Goal: Transaction & Acquisition: Purchase product/service

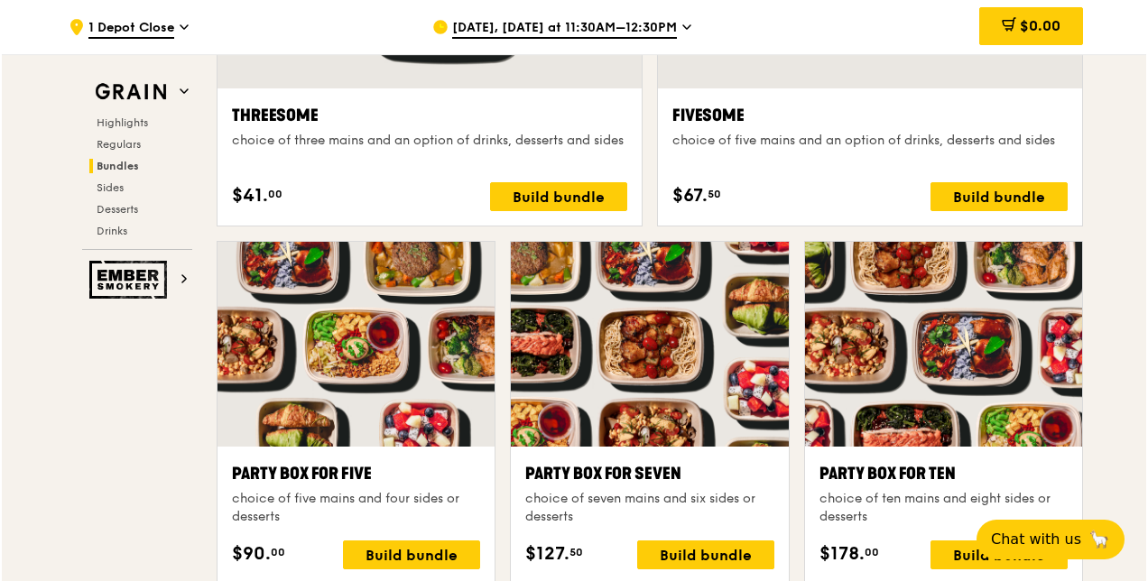
scroll to position [3790, 0]
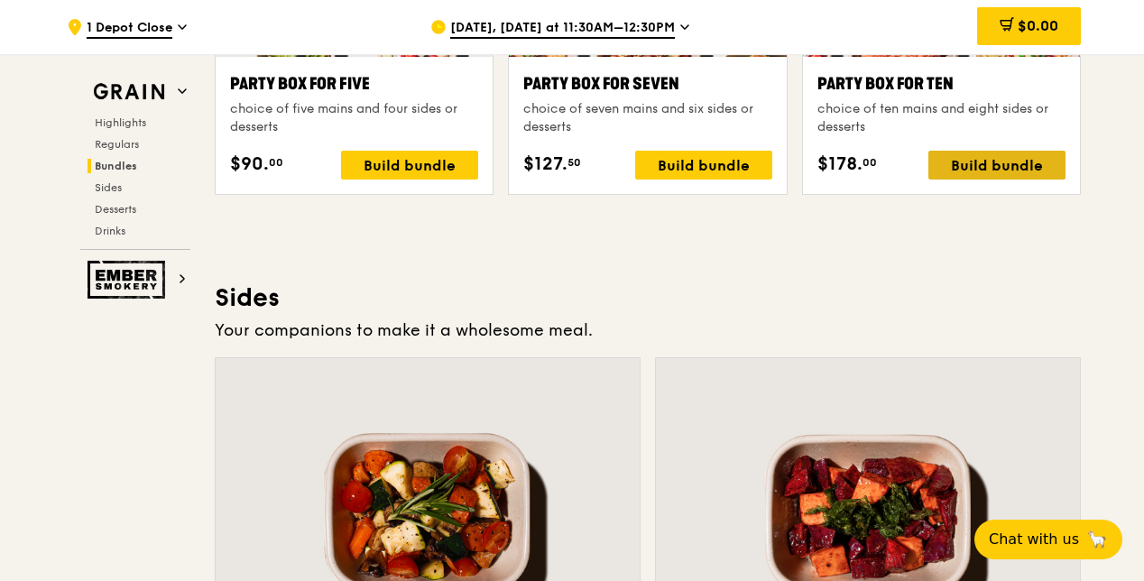
click at [993, 162] on div "Build bundle" at bounding box center [996, 165] width 137 height 29
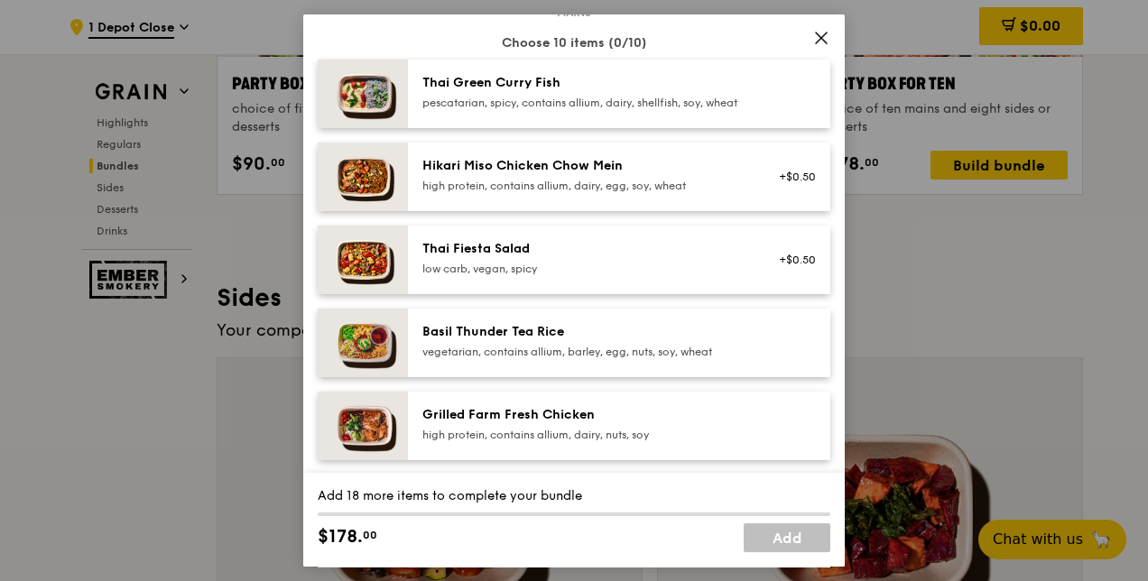
scroll to position [0, 0]
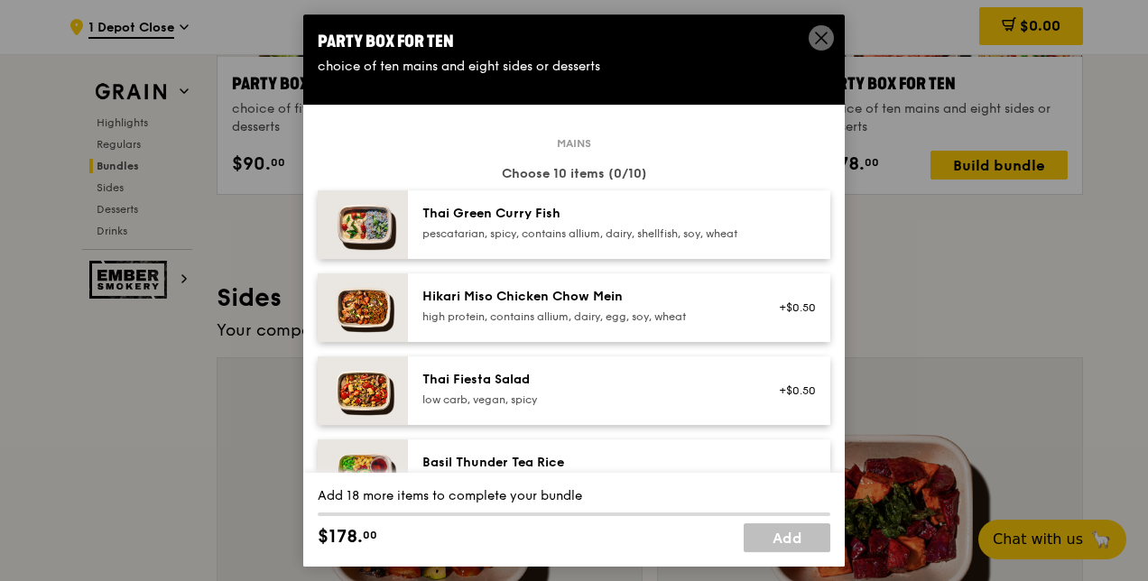
drag, startPoint x: 490, startPoint y: 224, endPoint x: 503, endPoint y: 241, distance: 21.8
click at [490, 224] on div "Thai Green [PERSON_NAME] Fish pescatarian, spicy, contains allium, dairy, shell…" at bounding box center [584, 223] width 324 height 36
click at [516, 324] on div "high protein, contains allium, dairy, egg, soy, wheat" at bounding box center [584, 316] width 324 height 14
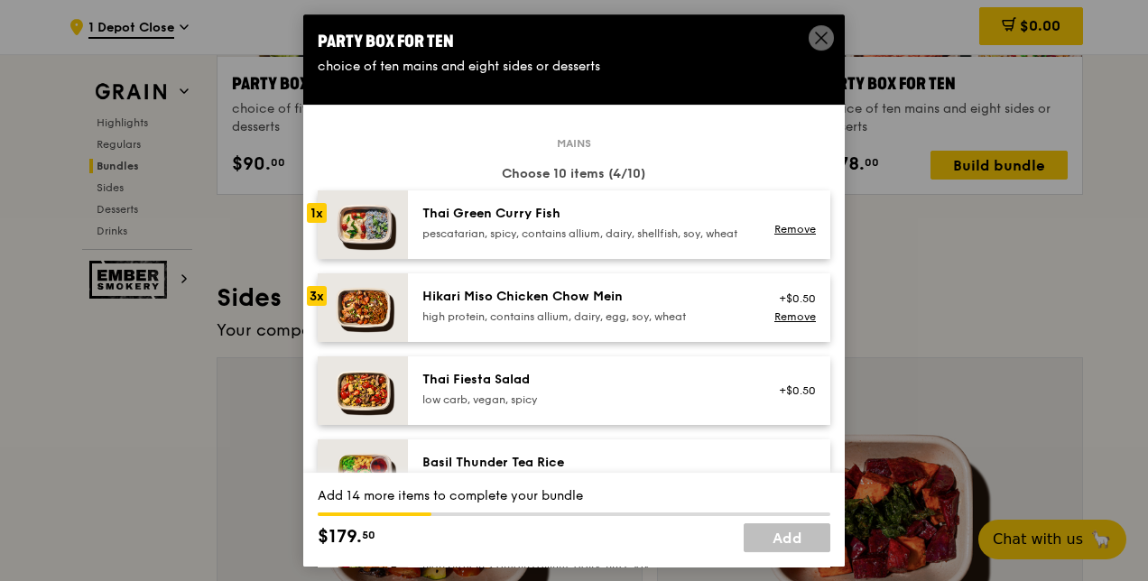
click at [516, 324] on div "high protein, contains allium, dairy, egg, soy, wheat" at bounding box center [584, 316] width 324 height 14
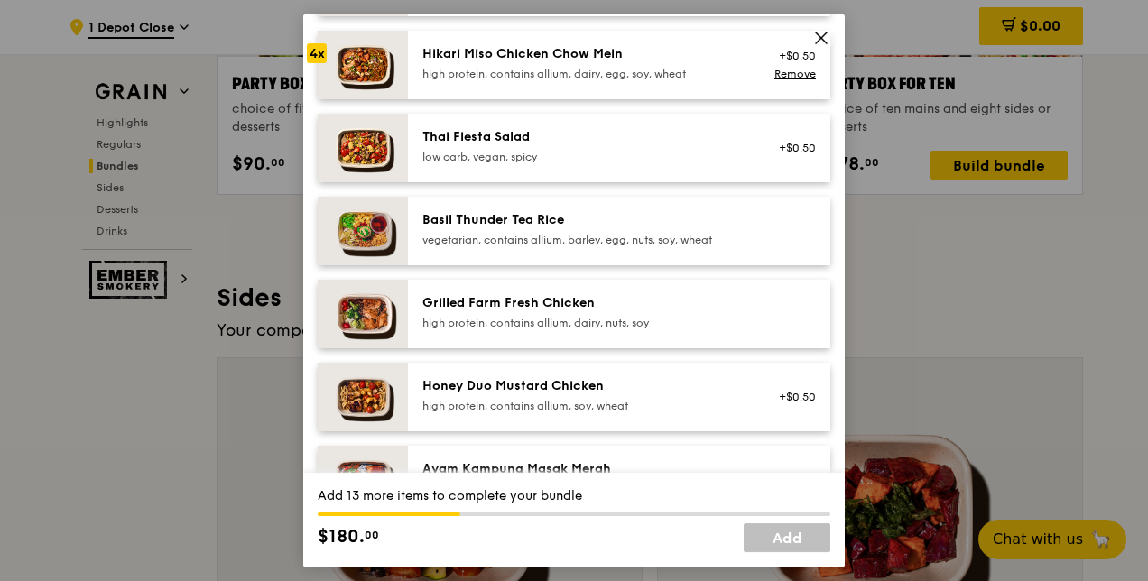
scroll to position [271, 0]
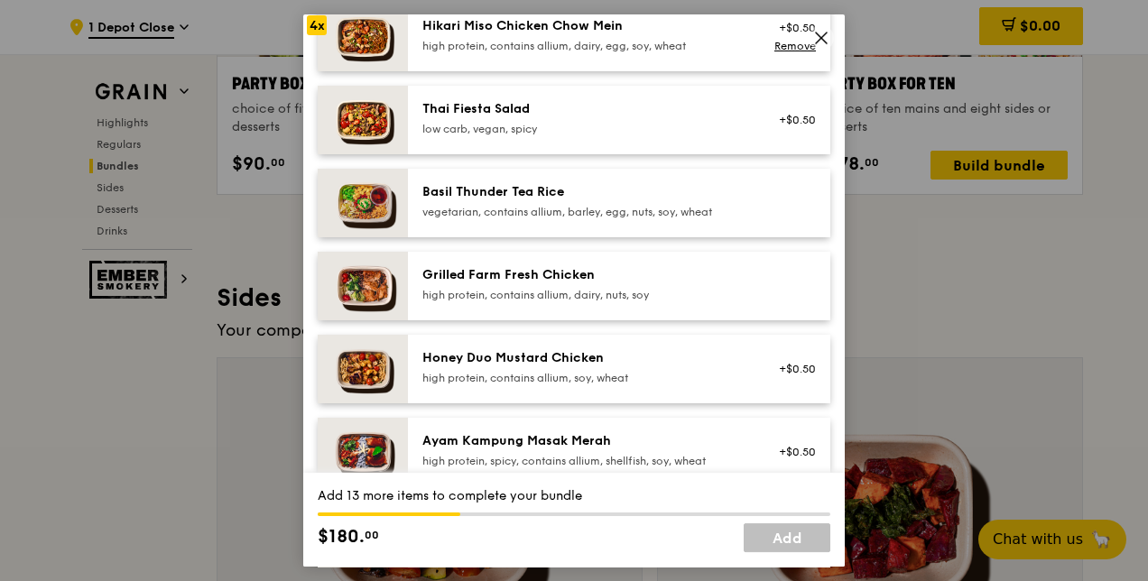
click at [532, 367] on div "Honey Duo Mustard Chicken" at bounding box center [584, 358] width 324 height 18
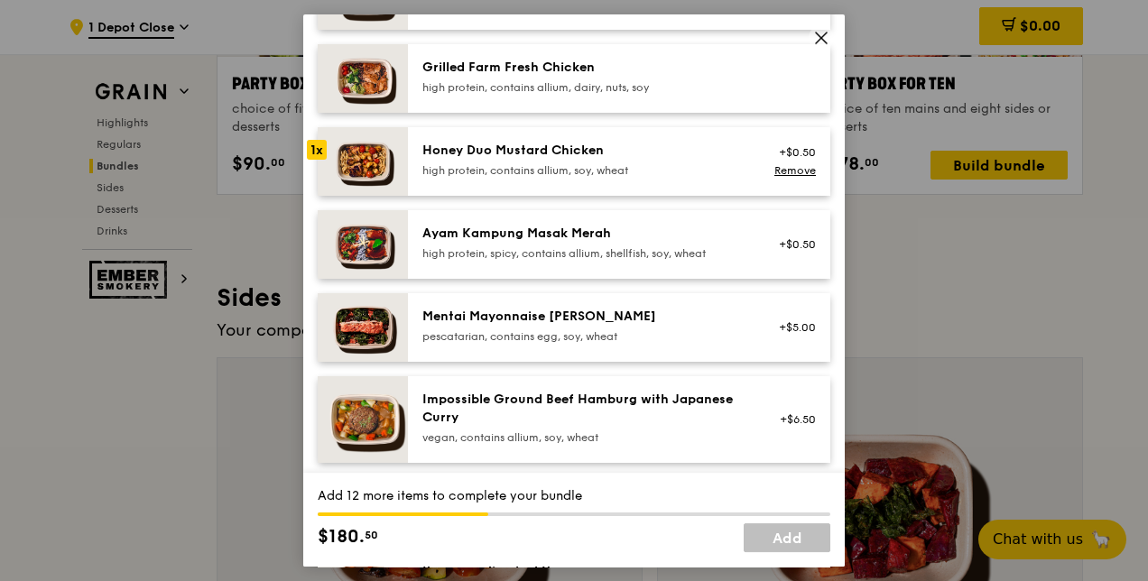
scroll to position [451, 0]
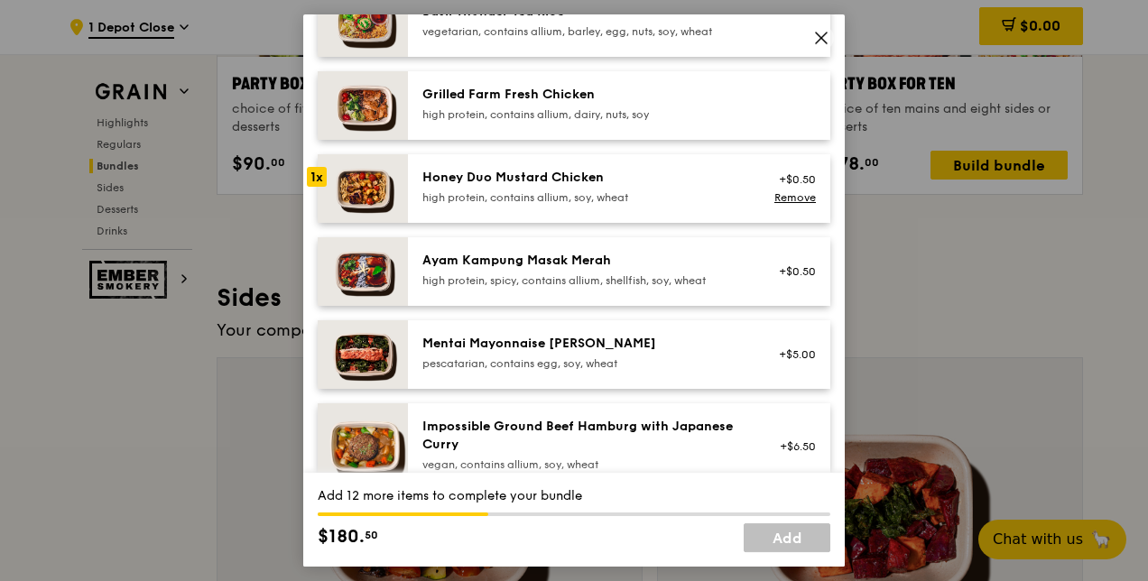
click at [559, 104] on div "Grilled Farm Fresh Chicken" at bounding box center [584, 95] width 324 height 18
click at [500, 270] on div "Ayam Kampung Masak Merah" at bounding box center [584, 261] width 324 height 18
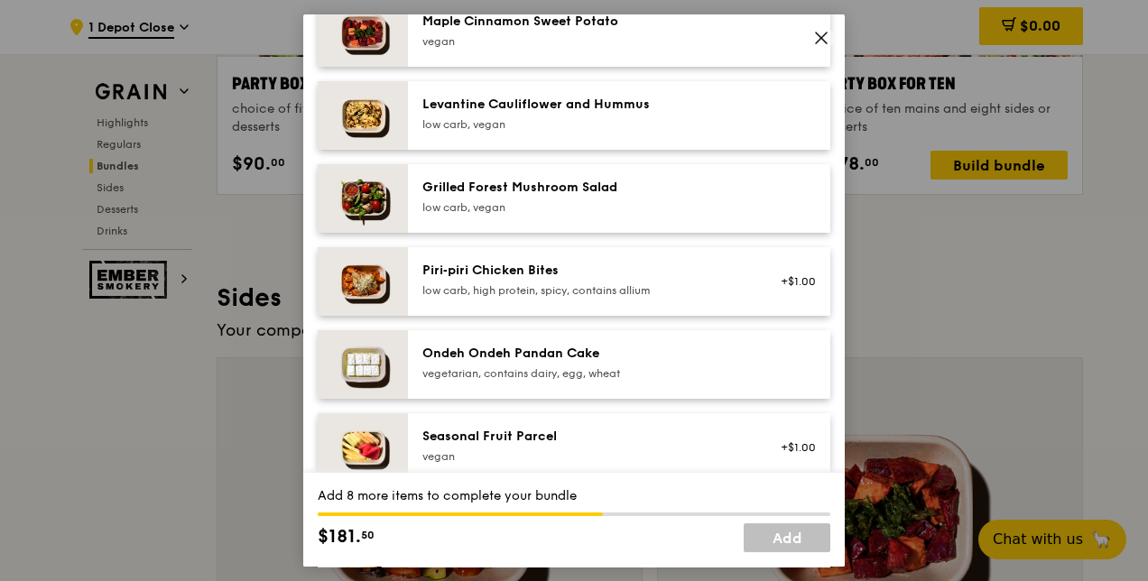
scroll to position [1173, 0]
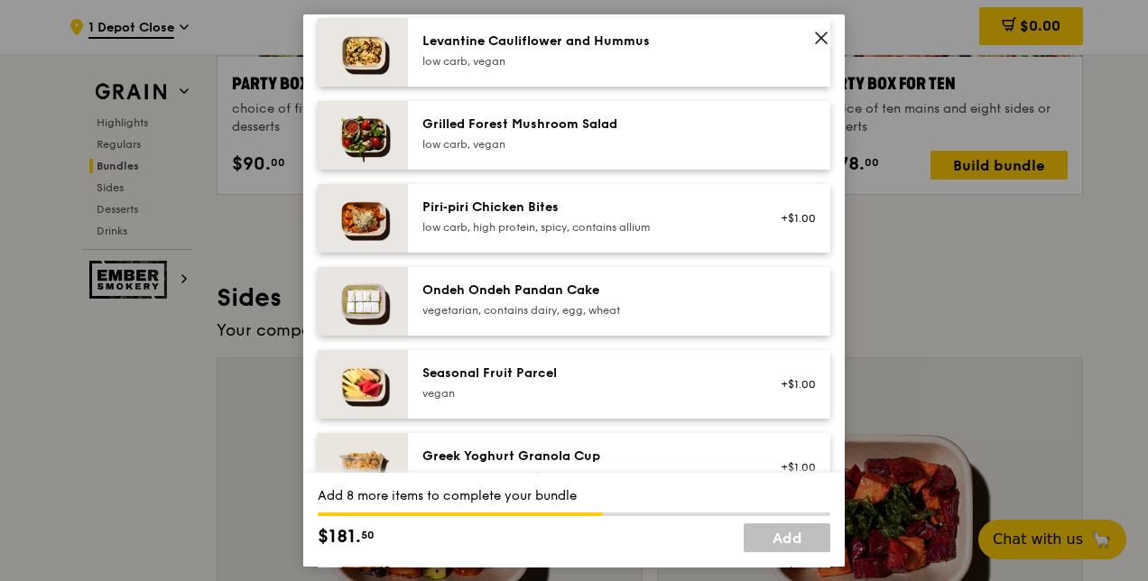
click at [622, 300] on div "Ondeh Ondeh Pandan Cake" at bounding box center [584, 291] width 324 height 18
click at [623, 300] on div "Ondeh Ondeh Pandan Cake" at bounding box center [584, 291] width 324 height 18
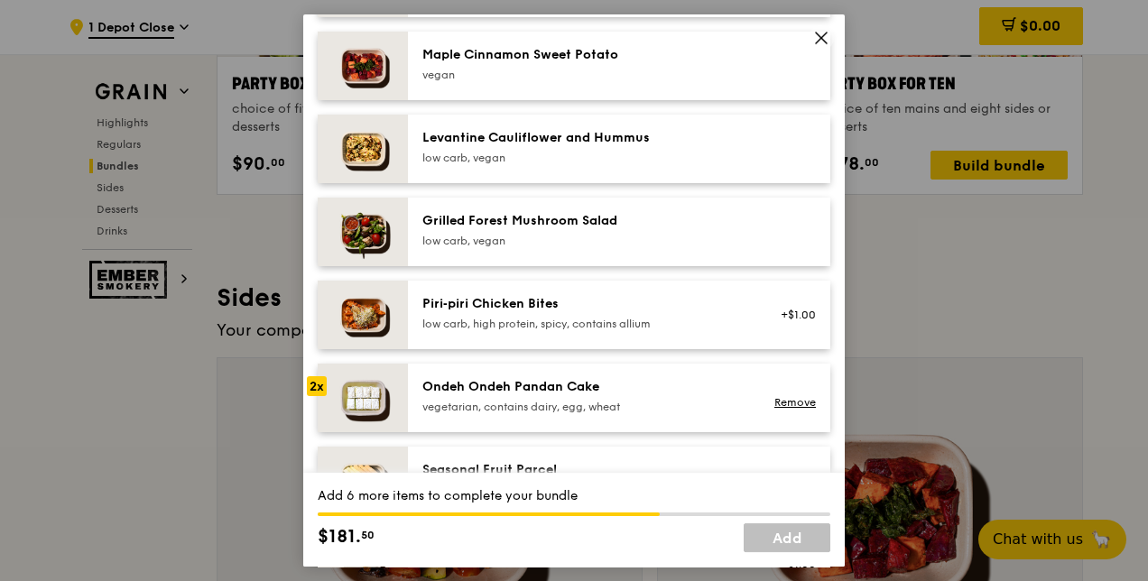
scroll to position [993, 0]
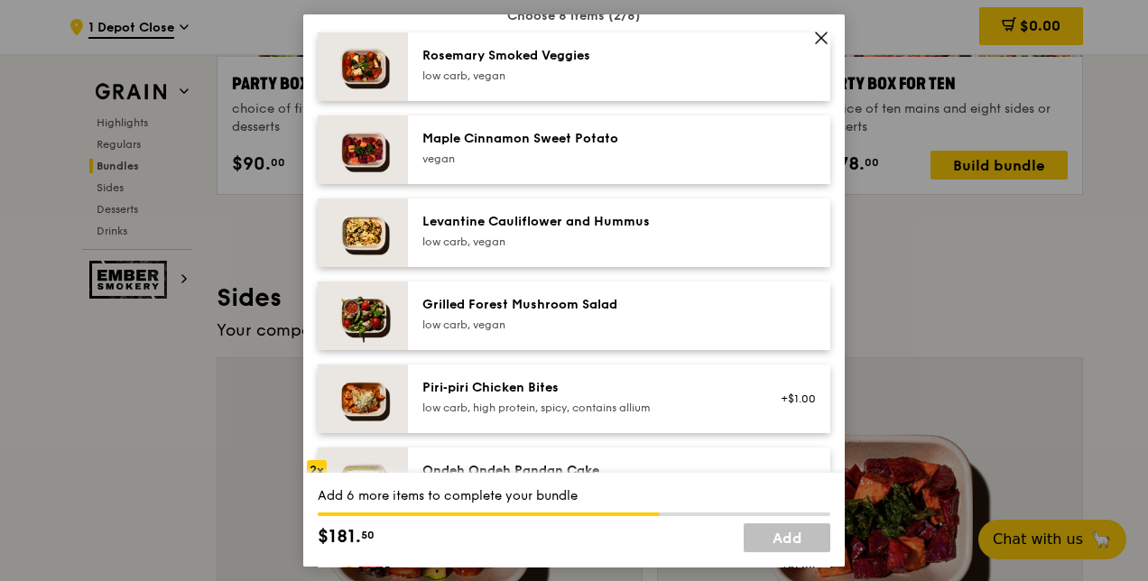
click at [516, 332] on div "low carb, vegan" at bounding box center [584, 325] width 324 height 14
click at [560, 249] on div "low carb, vegan" at bounding box center [584, 242] width 324 height 14
click at [548, 148] on div "Maple Cinnamon Sweet Potato" at bounding box center [584, 139] width 324 height 18
click at [556, 81] on div "[PERSON_NAME] Smoked Veggies low carb, vegan" at bounding box center [584, 65] width 324 height 36
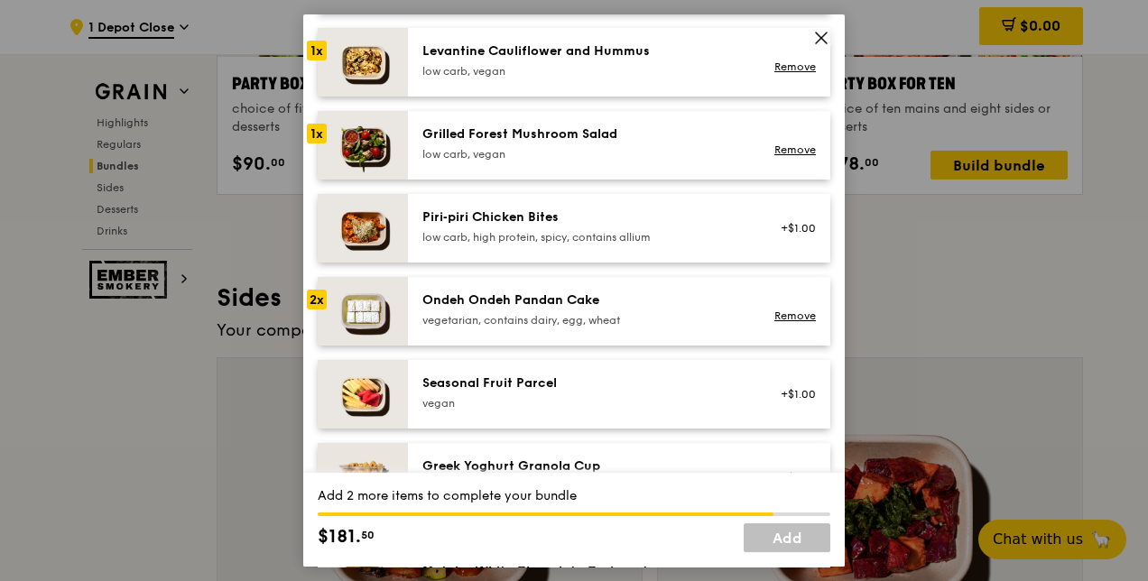
scroll to position [1173, 0]
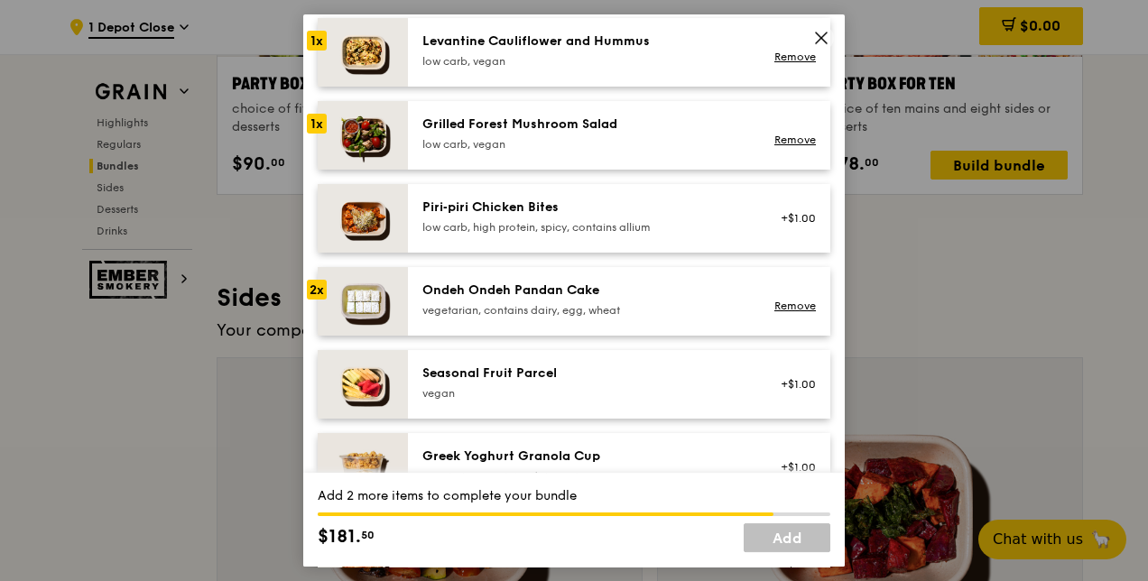
click at [493, 314] on div "Ondeh Ondeh Pandan Cake vegetarian, contains dairy, egg, wheat" at bounding box center [584, 300] width 324 height 36
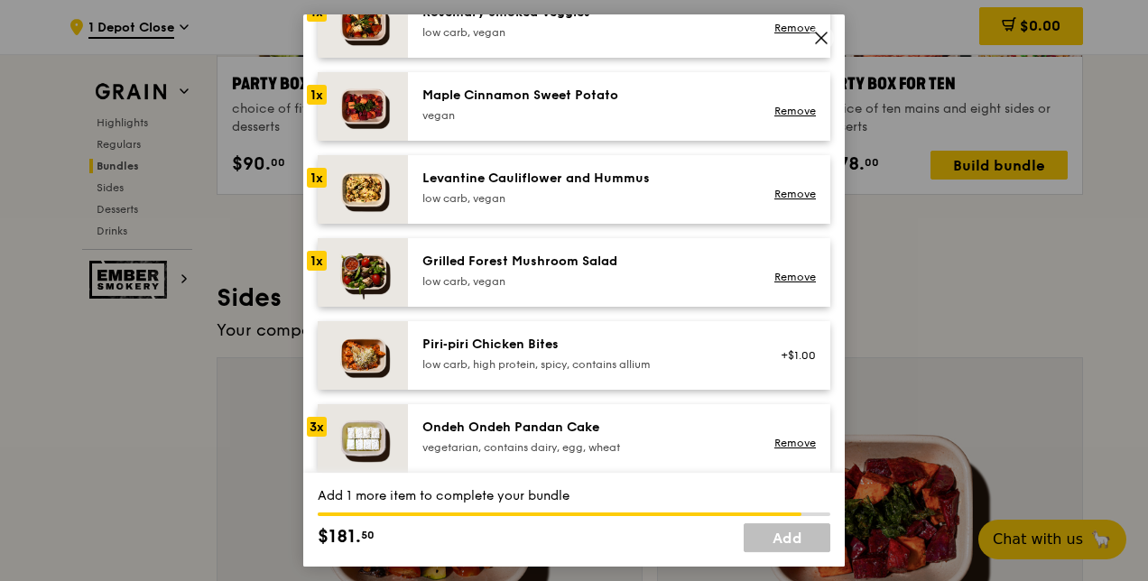
scroll to position [902, 0]
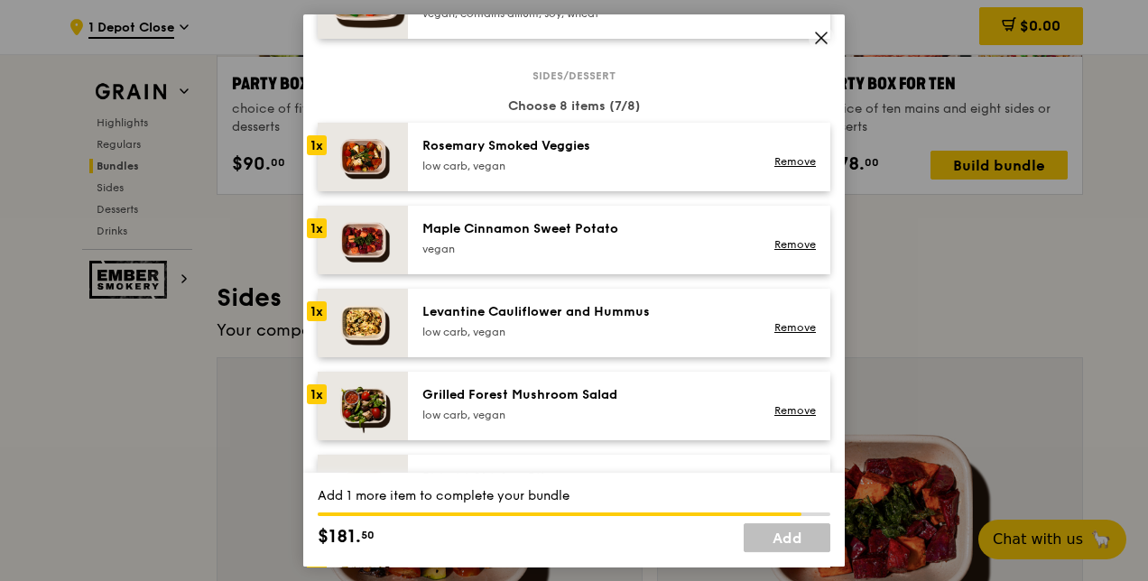
click at [549, 173] on div "low carb, vegan" at bounding box center [584, 166] width 324 height 14
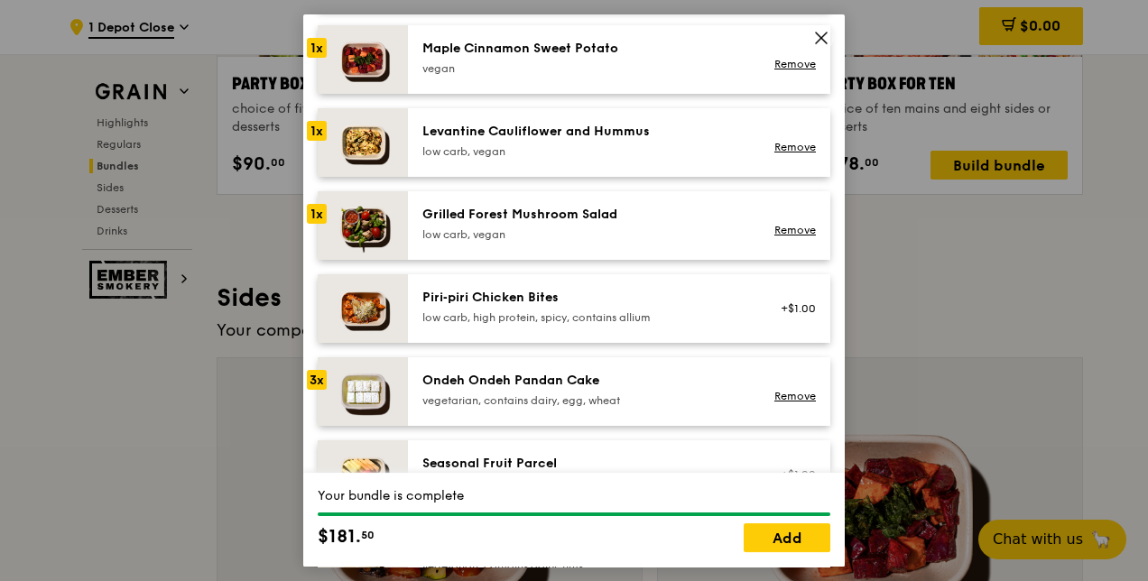
scroll to position [993, 0]
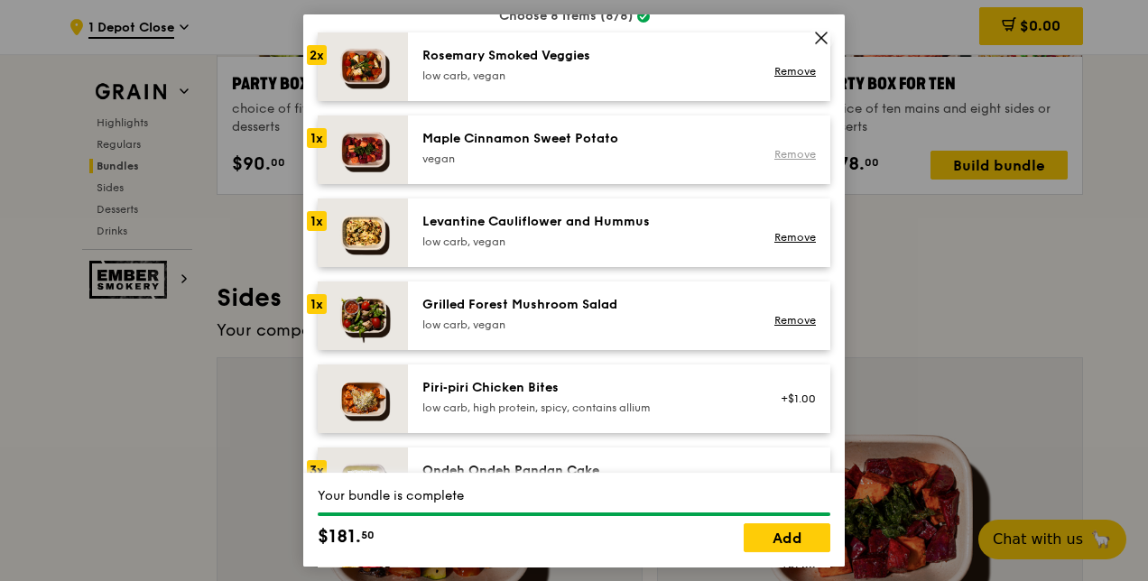
click at [774, 161] on link "Remove" at bounding box center [795, 154] width 42 height 13
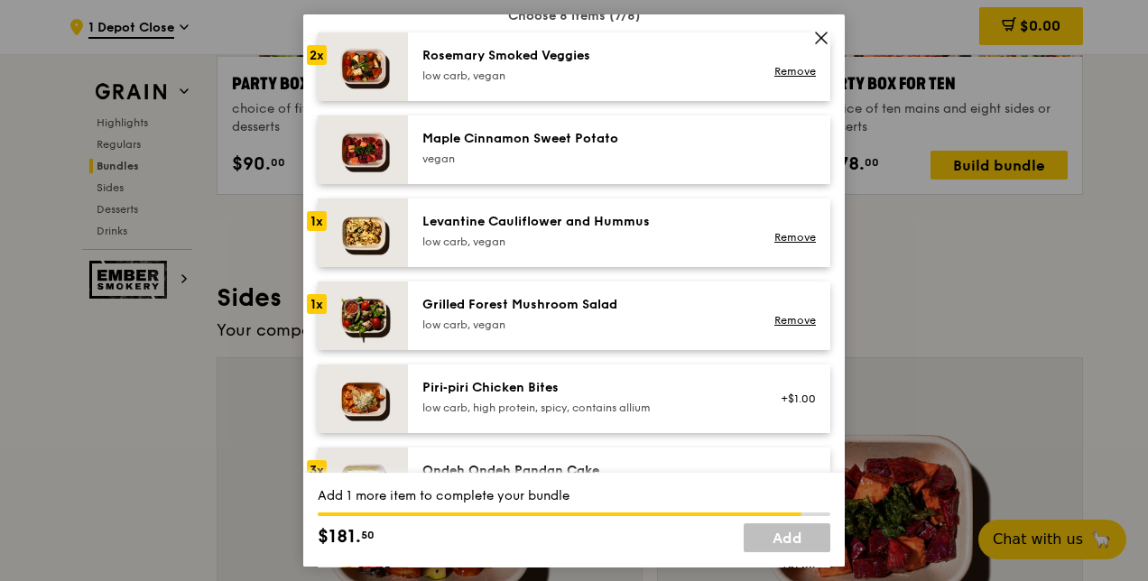
click at [469, 249] on div "low carb, vegan" at bounding box center [584, 242] width 324 height 14
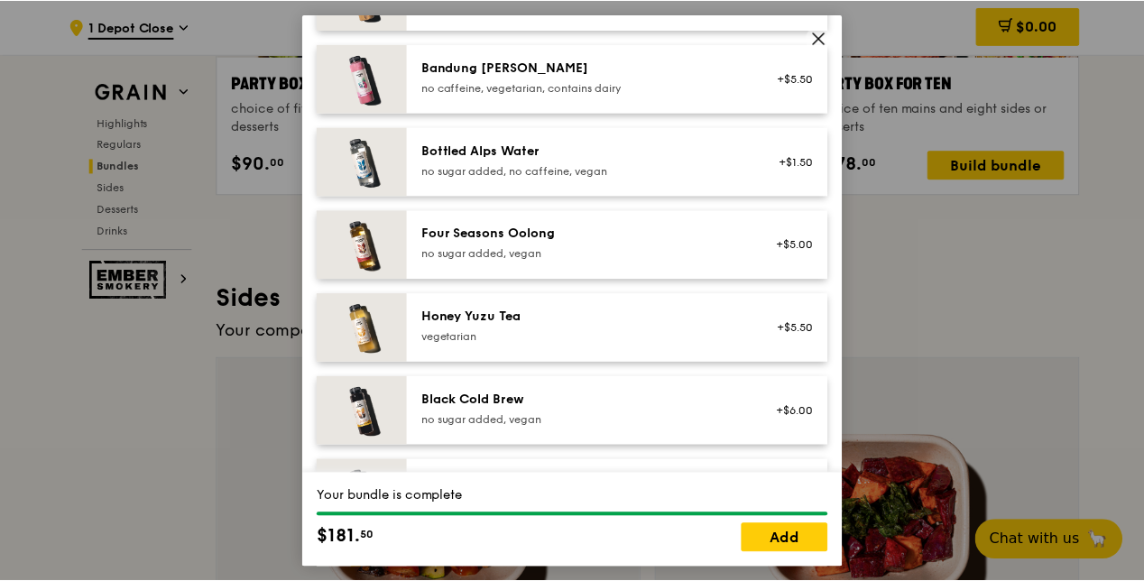
scroll to position [2234, 0]
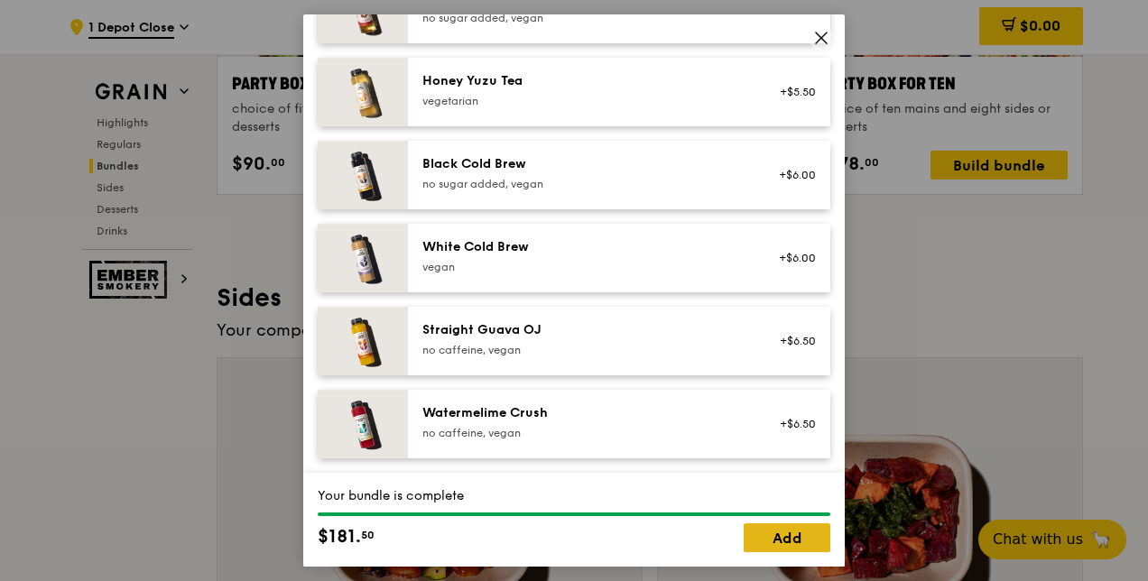
click at [783, 538] on link "Add" at bounding box center [786, 537] width 87 height 29
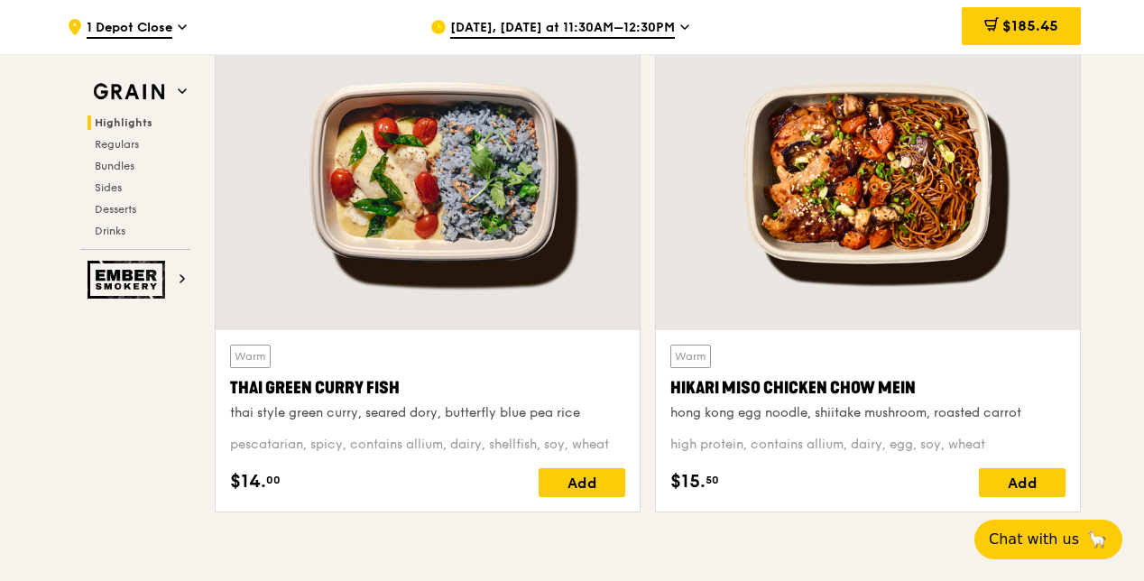
scroll to position [632, 0]
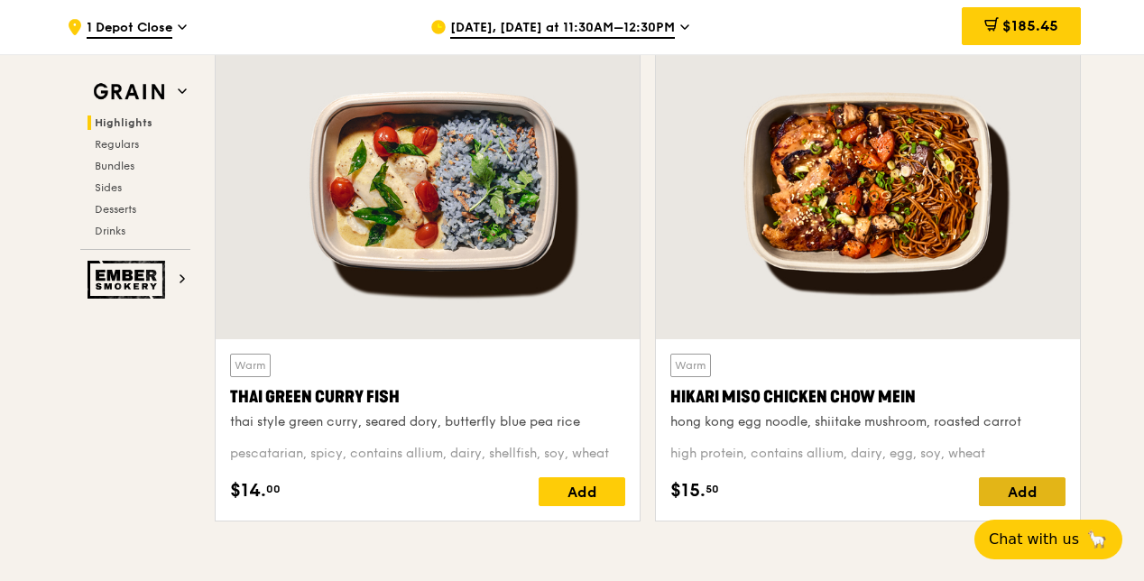
click at [1015, 491] on div "Add" at bounding box center [1022, 491] width 87 height 29
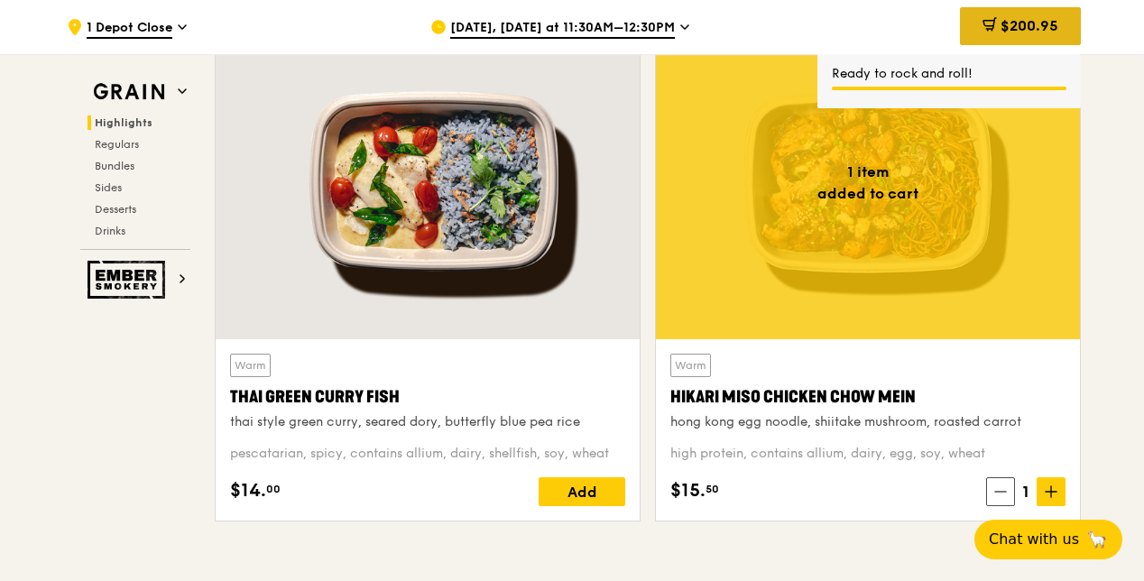
click at [1031, 29] on span "$200.95" at bounding box center [1030, 25] width 58 height 17
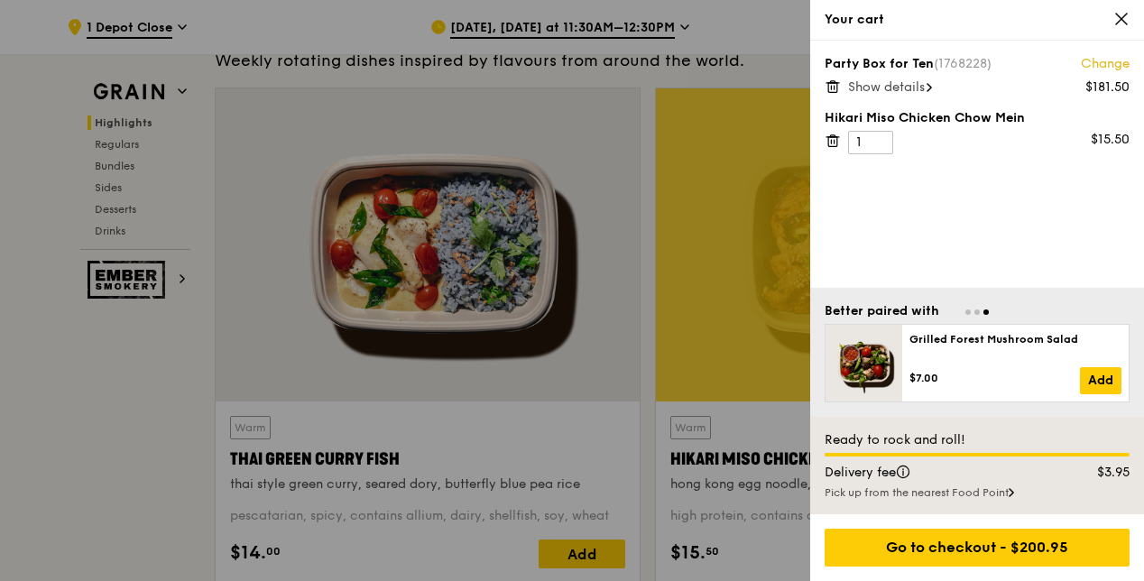
scroll to position [541, 0]
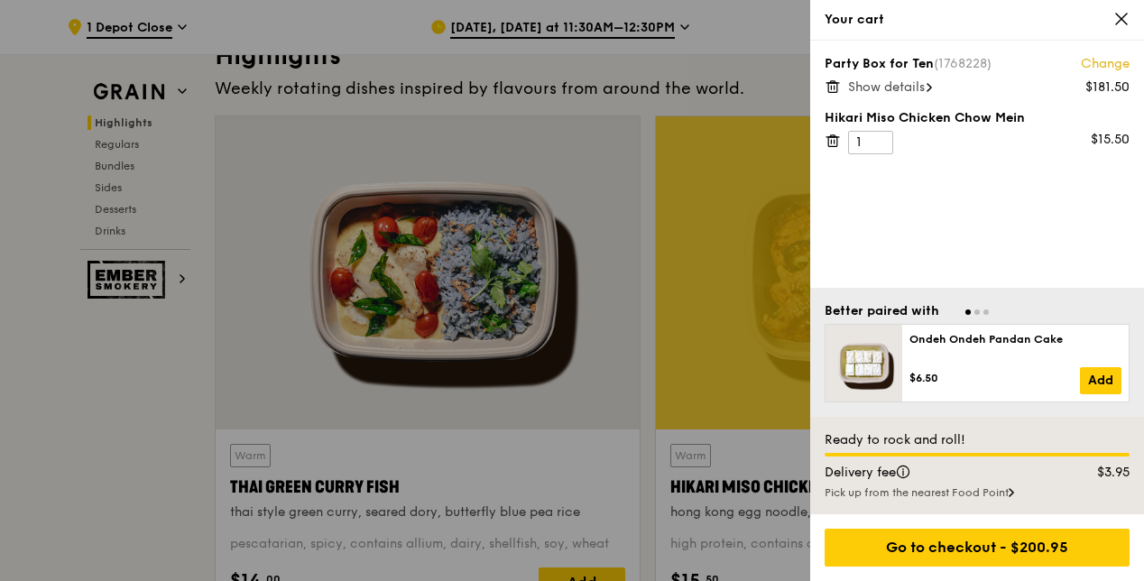
click at [895, 87] on span "Show details" at bounding box center [886, 86] width 77 height 15
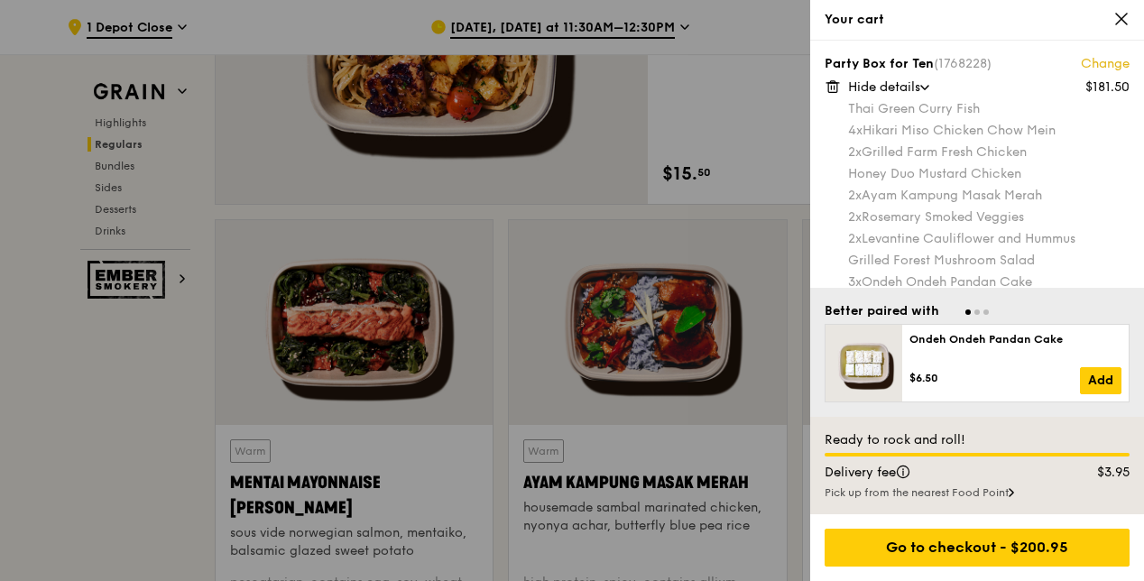
scroll to position [1534, 0]
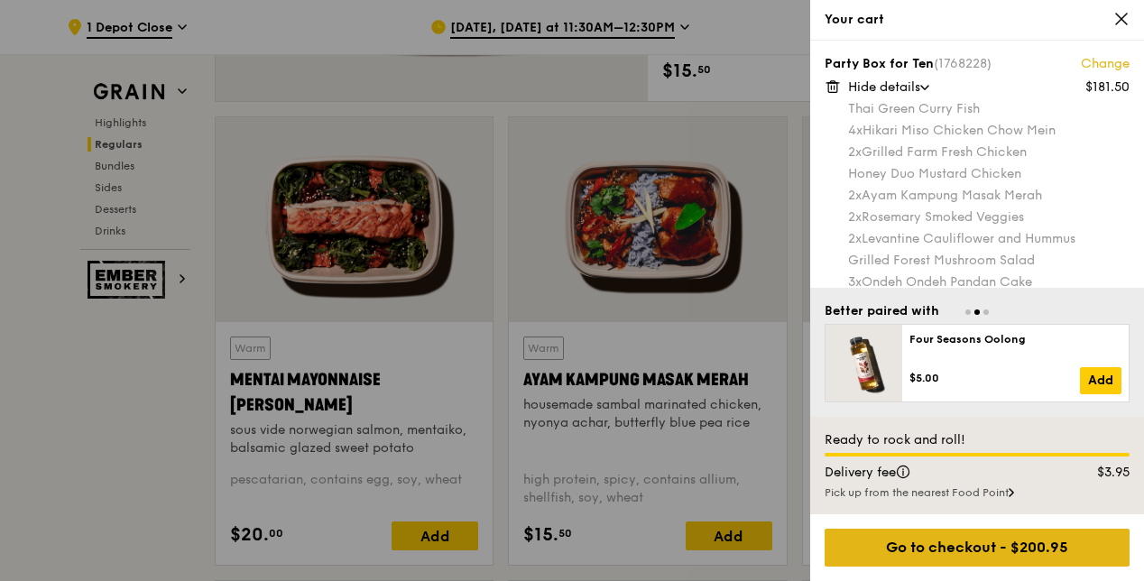
click at [1035, 551] on div "Go to checkout - $200.95" at bounding box center [977, 548] width 305 height 38
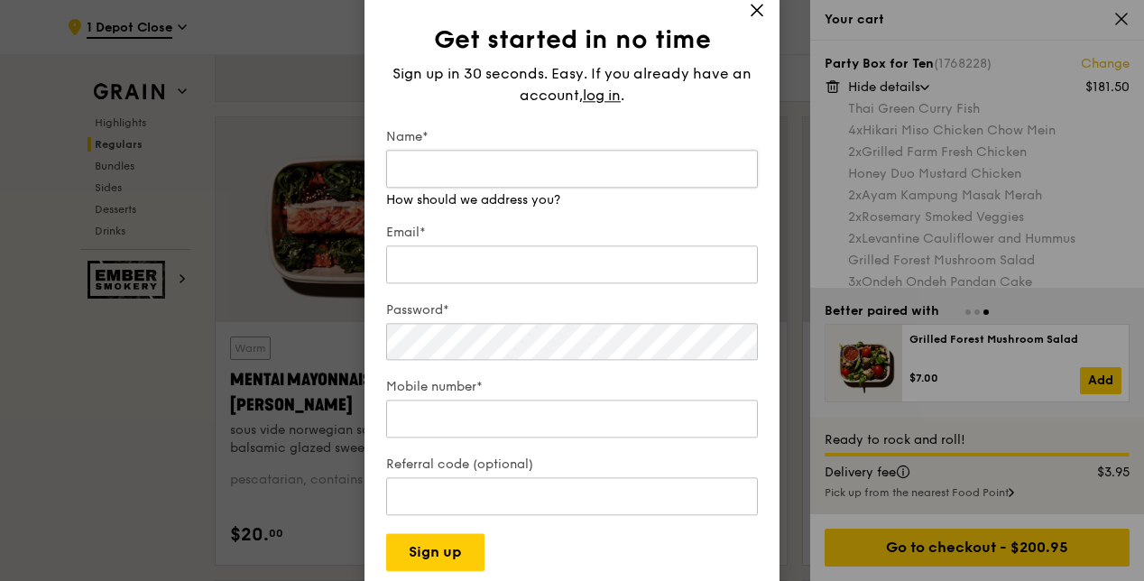
click at [431, 171] on input "Name*" at bounding box center [572, 169] width 372 height 38
type input "[PERSON_NAME]"
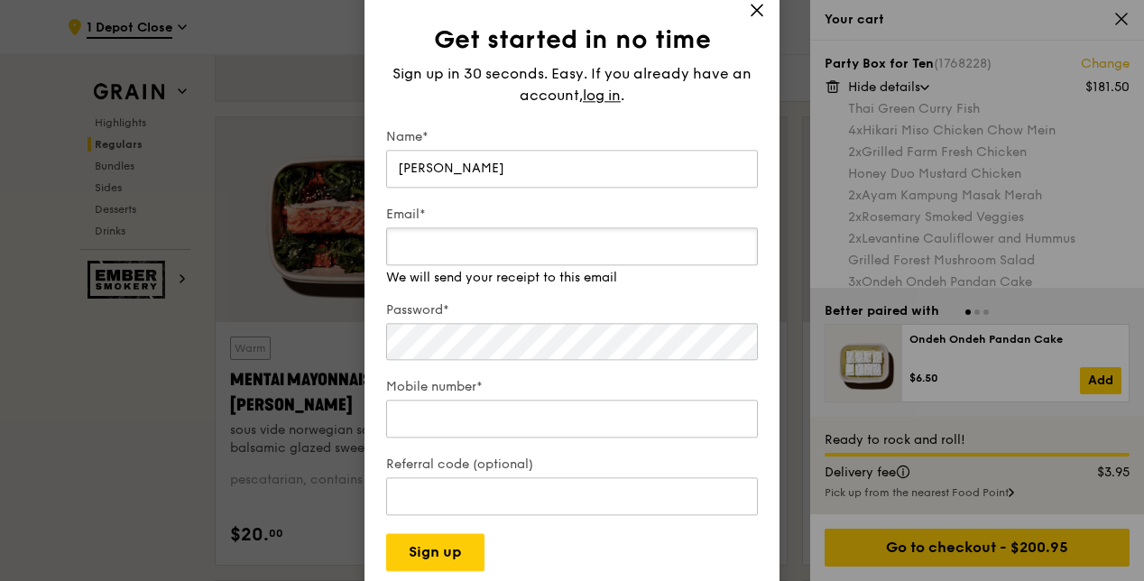
click at [486, 272] on div "Email* We will send your receipt to this email" at bounding box center [572, 246] width 372 height 81
type input "[PERSON_NAME][EMAIL_ADDRESS][DOMAIN_NAME]"
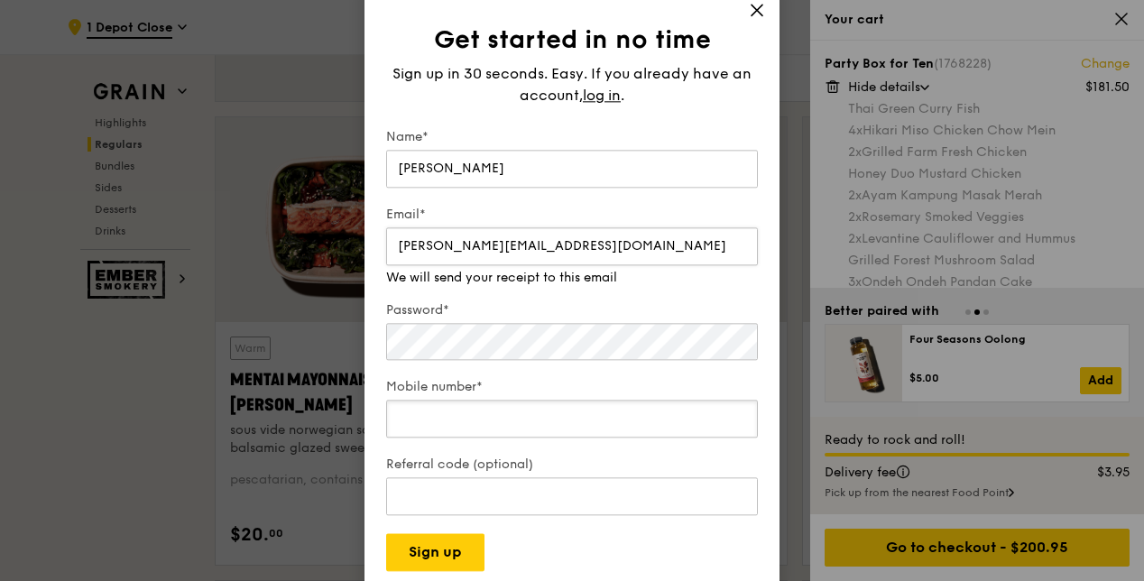
type input "97610421"
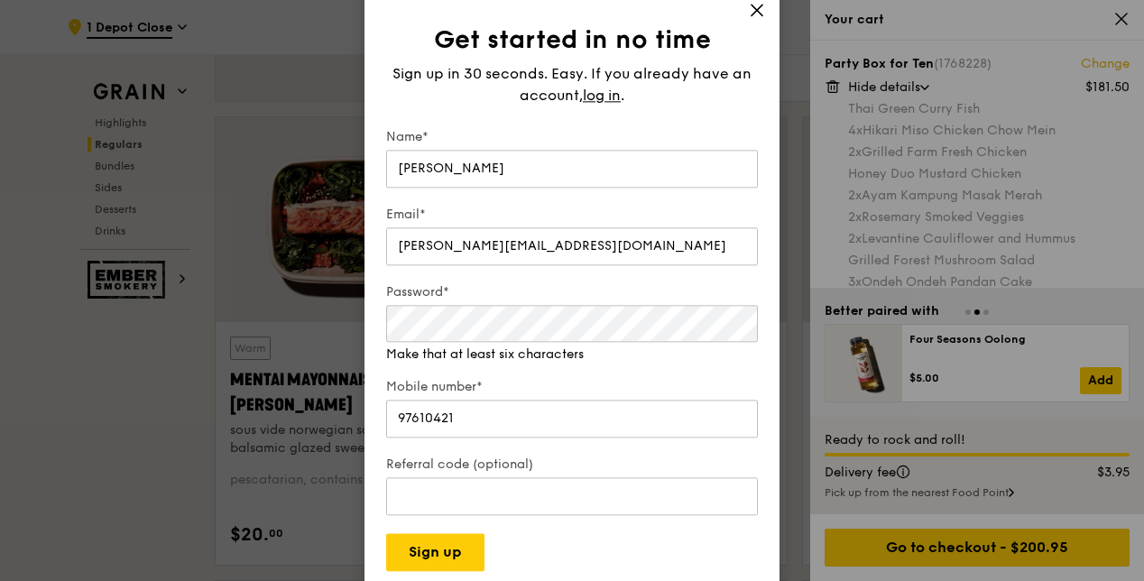
click at [628, 365] on form "Name* [PERSON_NAME]* [PERSON_NAME][EMAIL_ADDRESS][DOMAIN_NAME] Password* Make t…" at bounding box center [572, 349] width 372 height 443
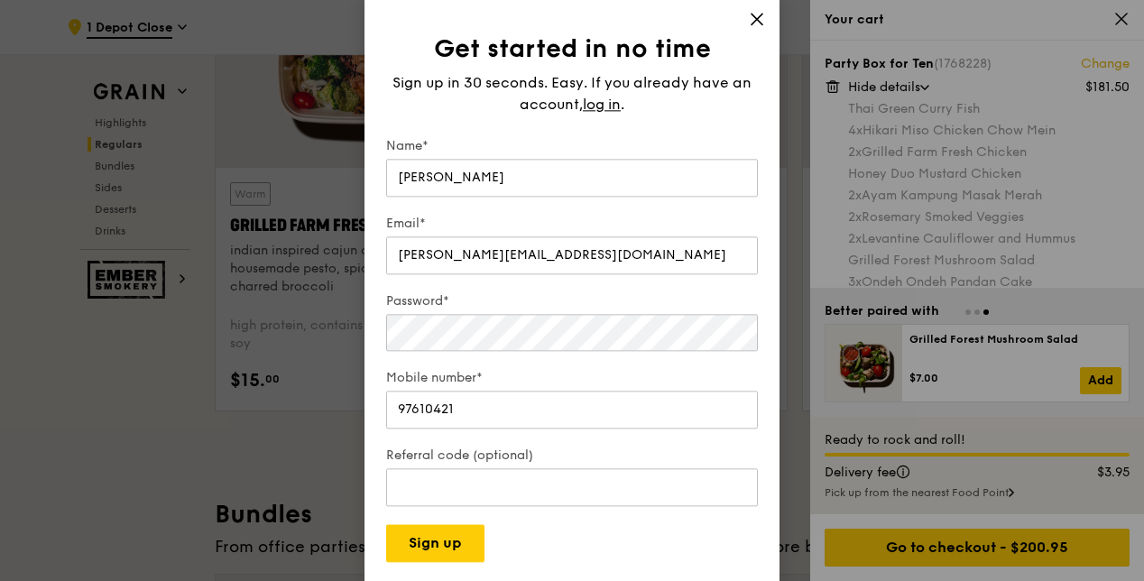
scroll to position [2256, 0]
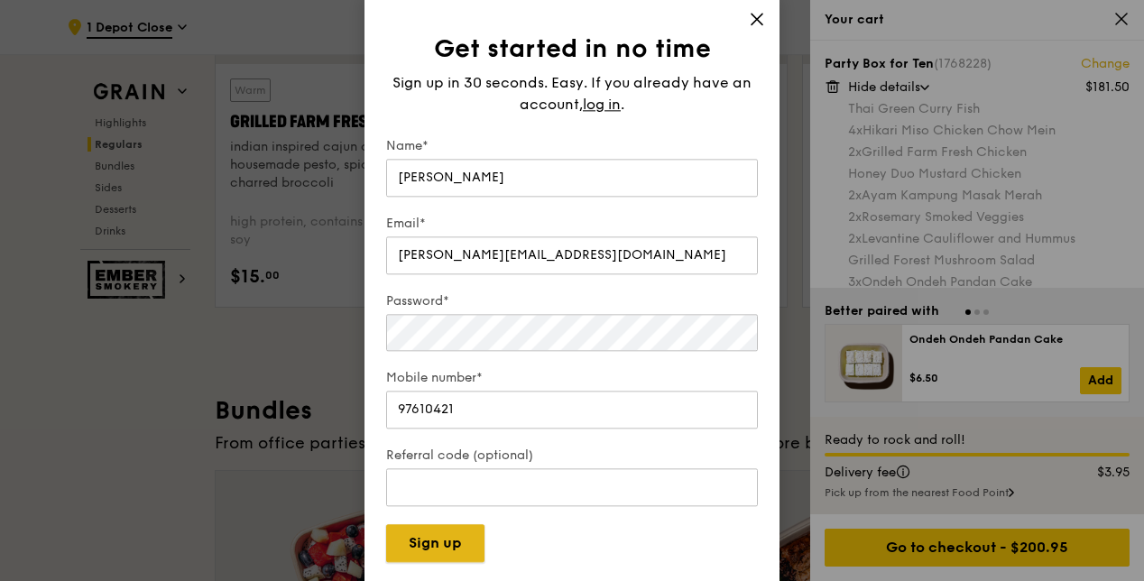
click at [460, 549] on button "Sign up" at bounding box center [435, 544] width 98 height 38
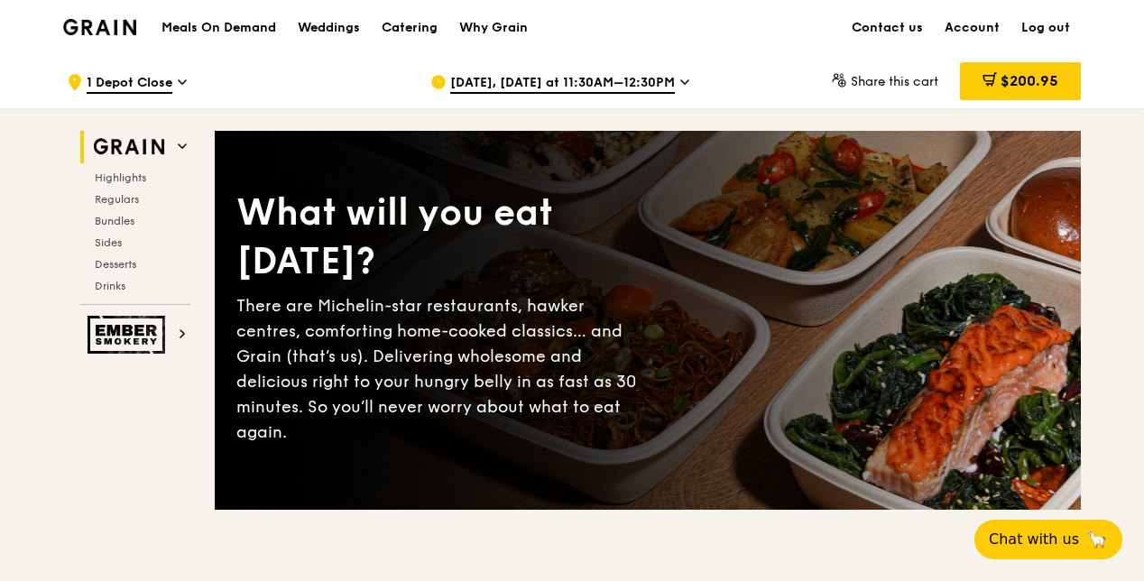
drag, startPoint x: 1011, startPoint y: 77, endPoint x: 1039, endPoint y: 90, distance: 31.9
click at [1011, 77] on span "$200.95" at bounding box center [1030, 80] width 58 height 17
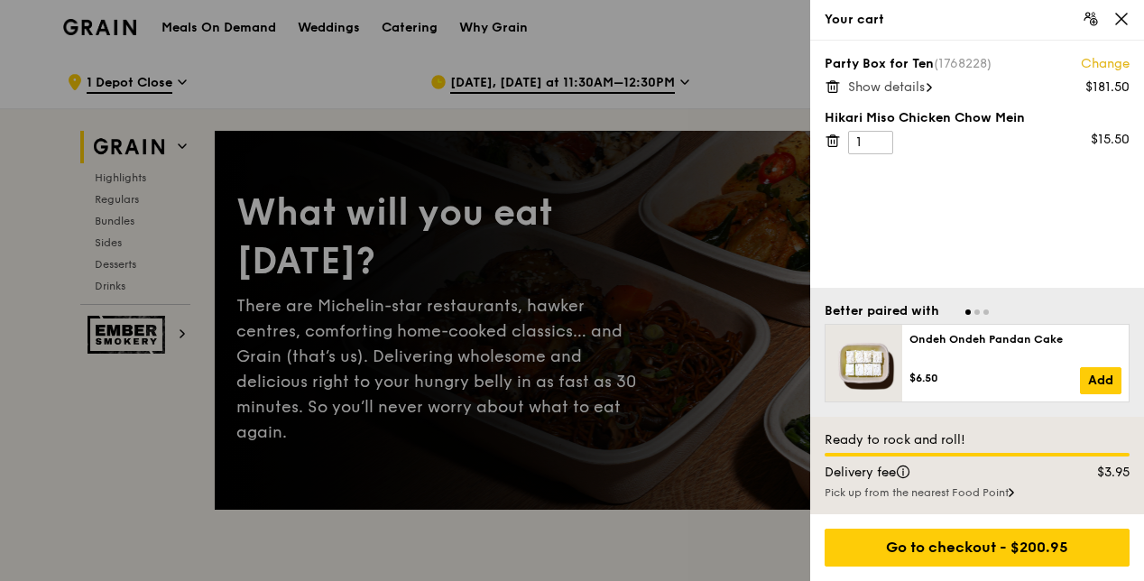
scroll to position [180, 0]
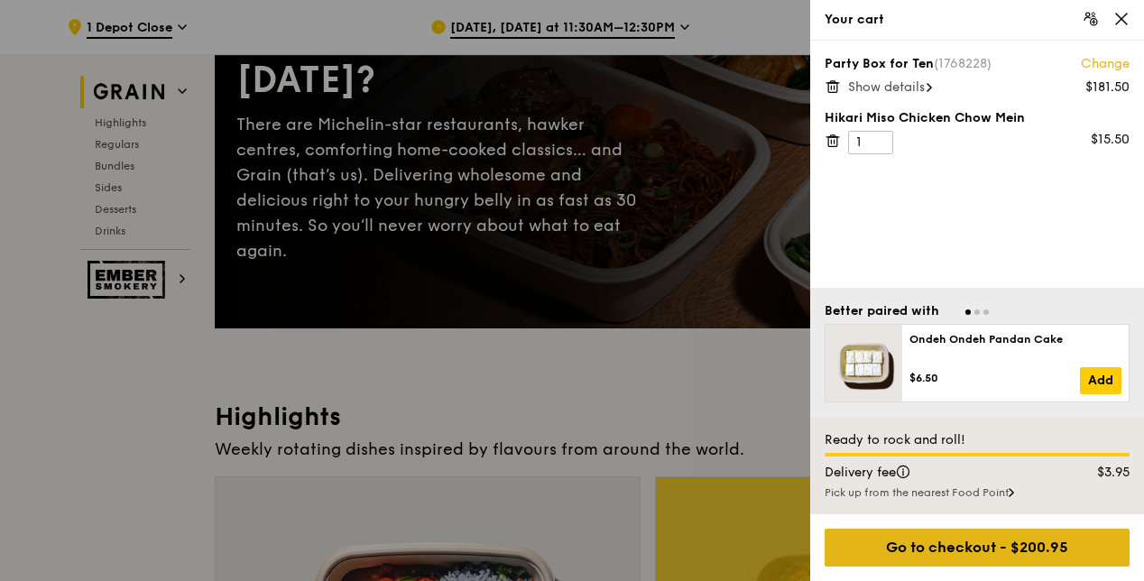
click at [968, 554] on div "Go to checkout - $200.95" at bounding box center [977, 548] width 305 height 38
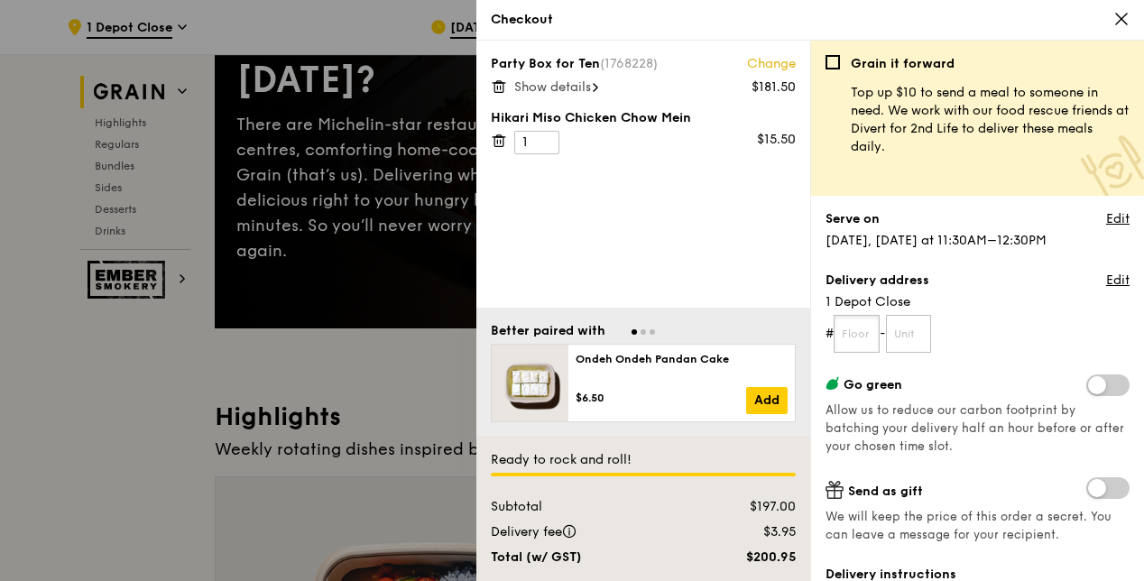
click at [866, 337] on input "text" at bounding box center [857, 334] width 46 height 38
click at [1106, 279] on link "Edit" at bounding box center [1117, 281] width 23 height 18
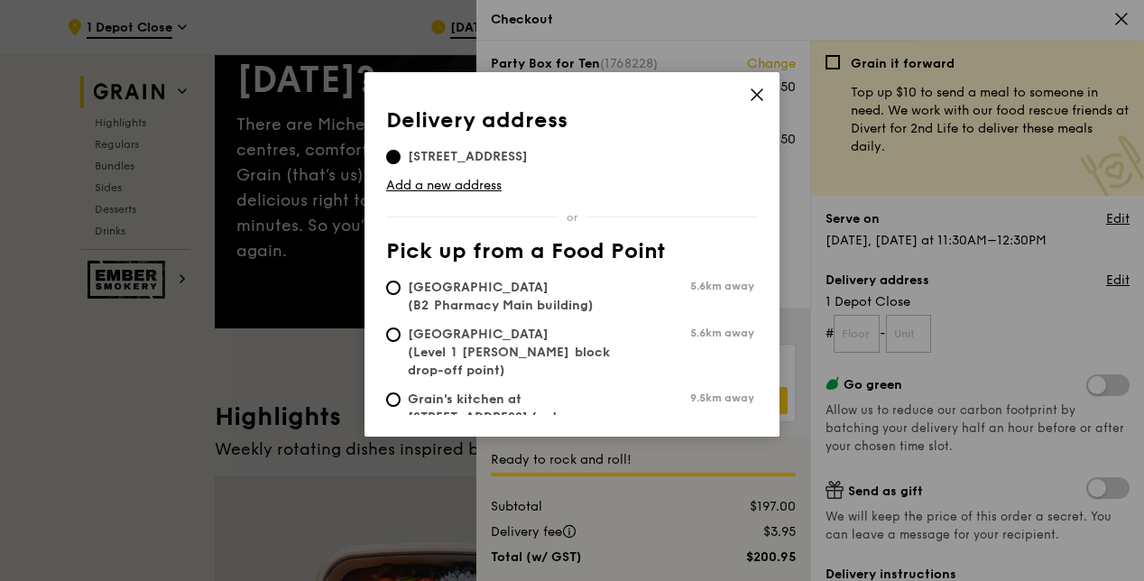
click at [762, 102] on icon at bounding box center [757, 95] width 16 height 16
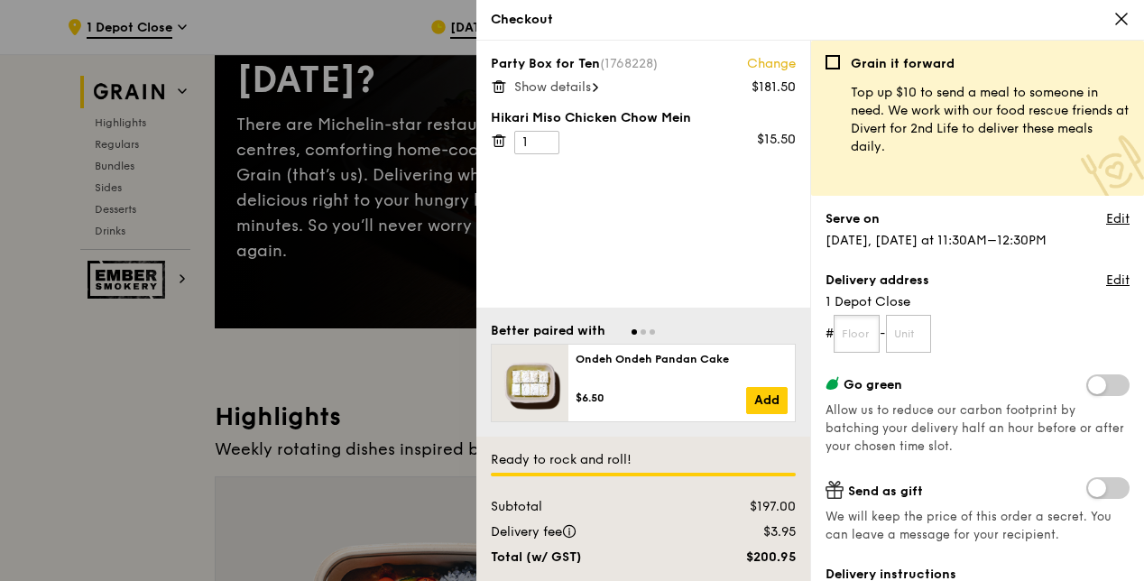
click at [860, 332] on input "text" at bounding box center [857, 334] width 46 height 38
type input "Reception"
click at [1025, 350] on form "# Reception -" at bounding box center [978, 334] width 304 height 38
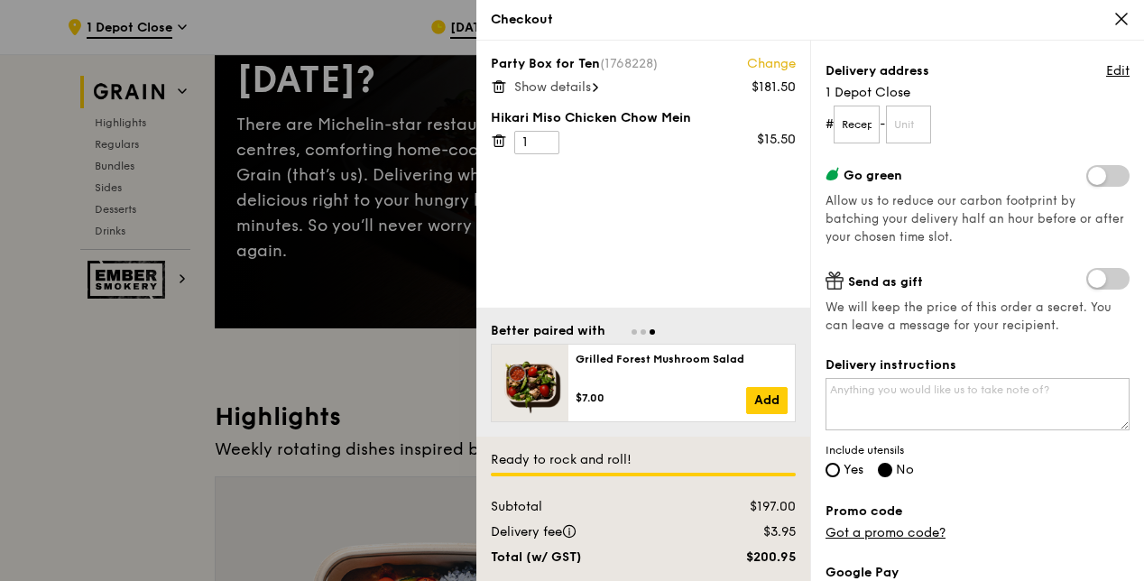
scroll to position [361, 0]
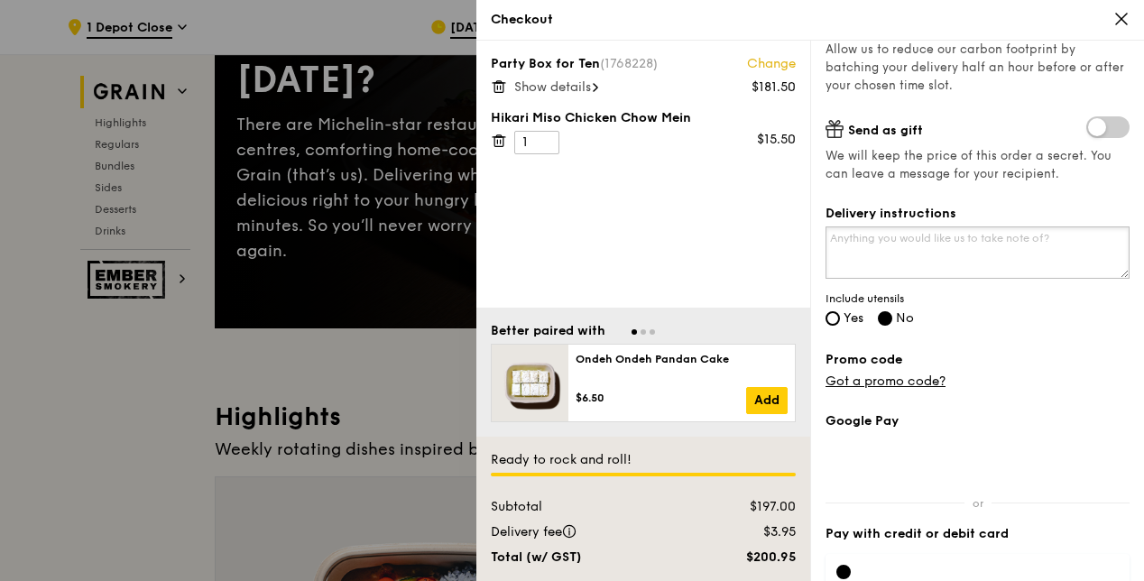
click at [863, 237] on textarea "Delivery instructions" at bounding box center [978, 252] width 304 height 52
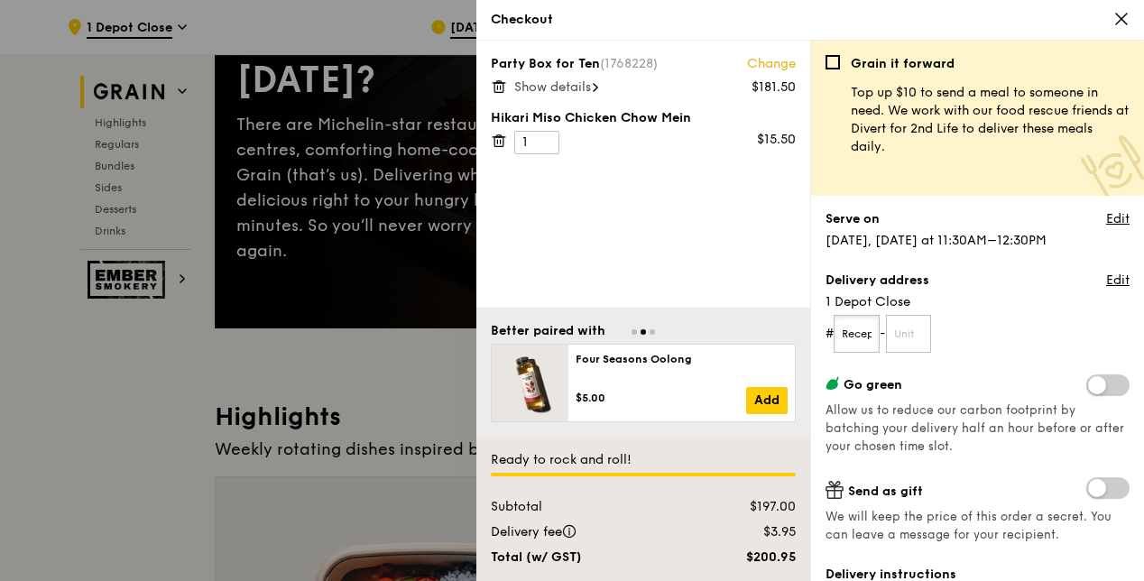
scroll to position [0, 25]
drag, startPoint x: 848, startPoint y: 337, endPoint x: 1038, endPoint y: 338, distance: 189.5
click at [1038, 338] on form "# Reception -" at bounding box center [978, 334] width 304 height 38
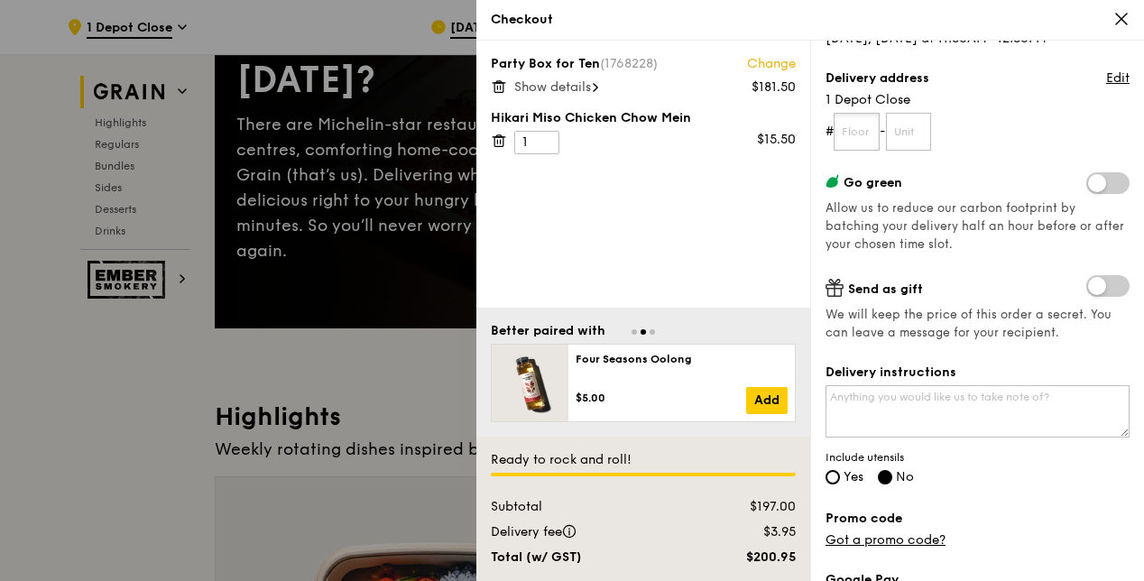
scroll to position [271, 0]
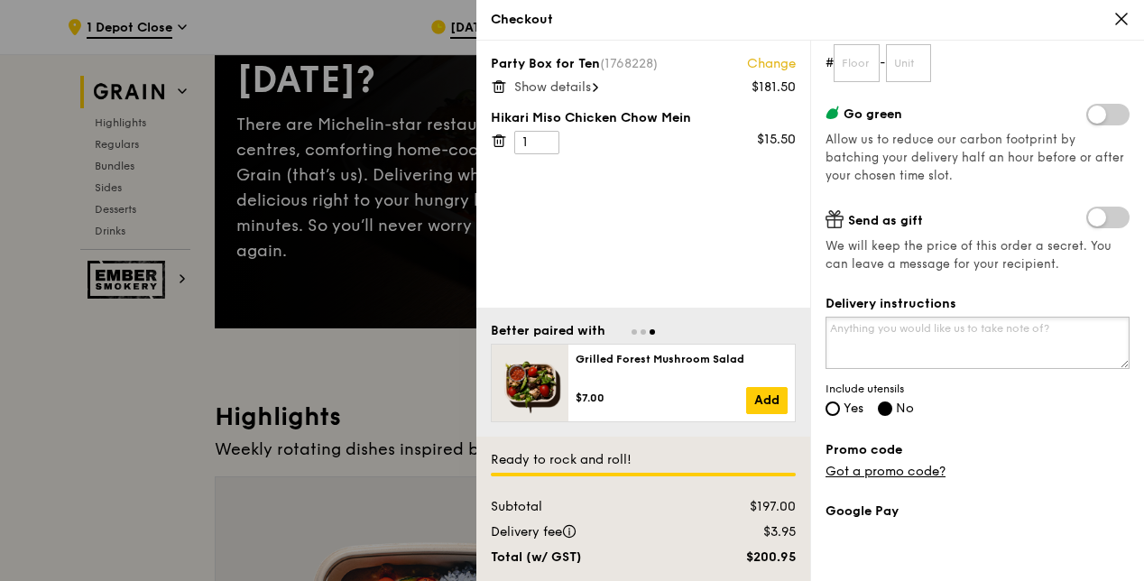
click at [894, 337] on textarea "Delivery instructions" at bounding box center [978, 343] width 304 height 52
type textarea "Delivery to reception. Please call mobile no. 97610421 upon arrival"
click at [832, 404] on input "Yes" at bounding box center [833, 409] width 14 height 14
radio input "true"
radio input "false"
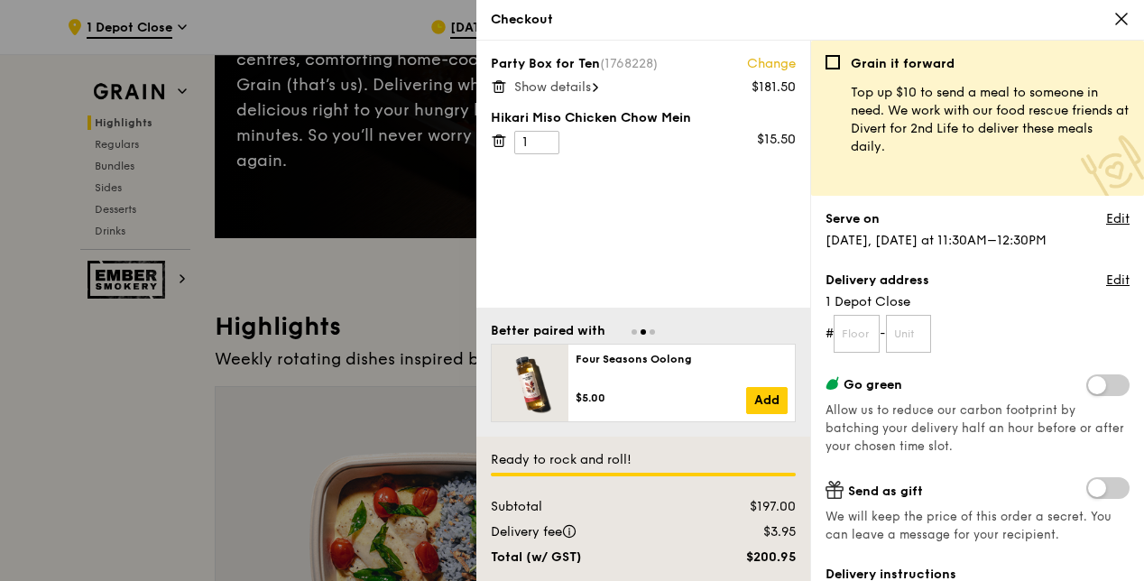
click at [568, 88] on span "Show details" at bounding box center [552, 86] width 77 height 15
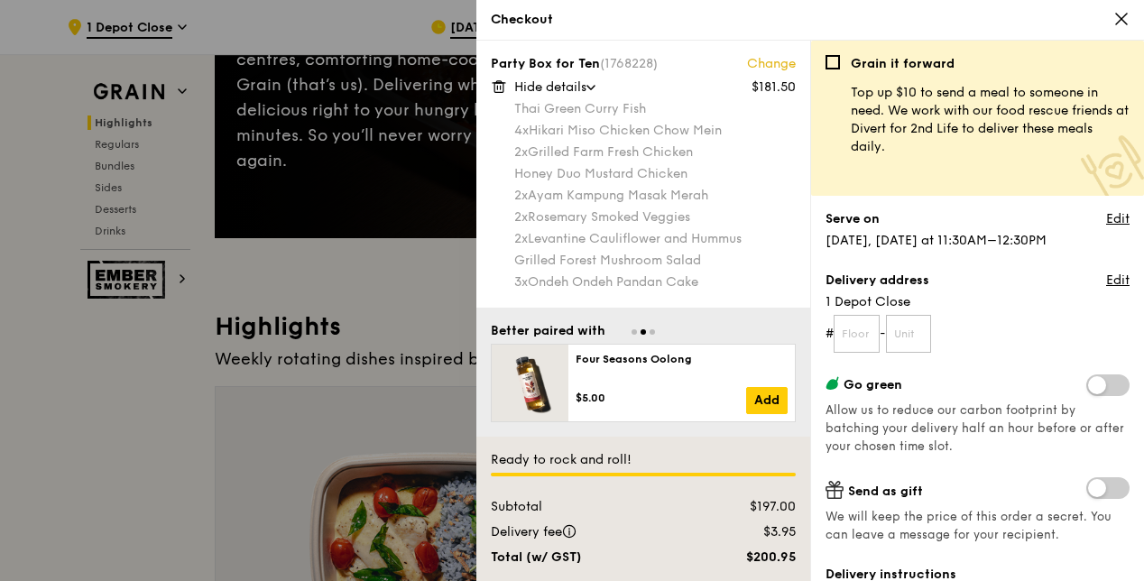
click at [568, 88] on span "Hide details" at bounding box center [550, 86] width 72 height 15
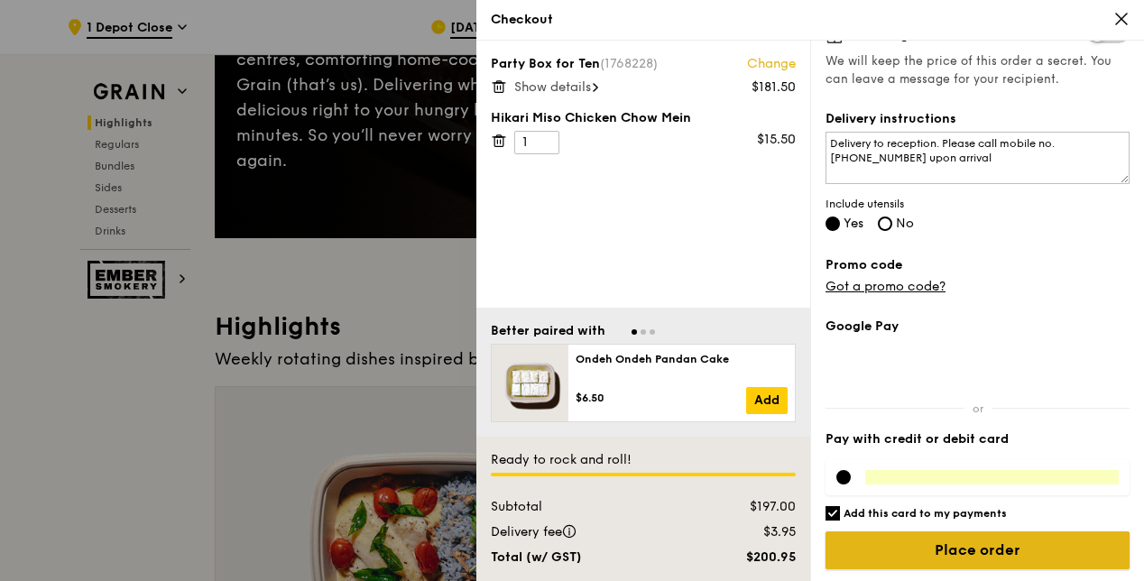
click at [975, 542] on input "Place order" at bounding box center [978, 550] width 304 height 38
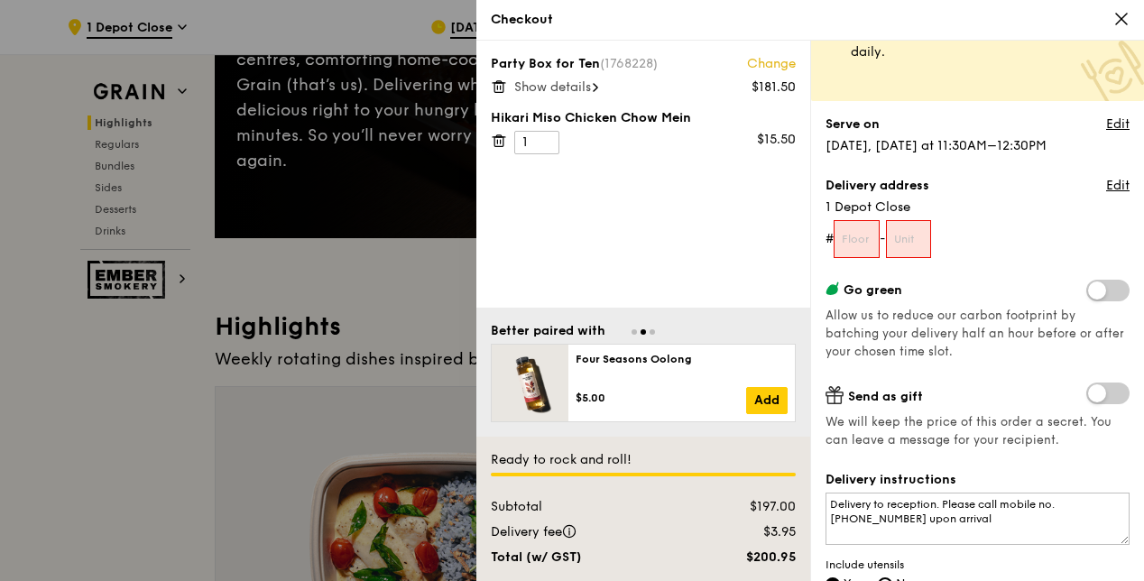
scroll to position [0, 0]
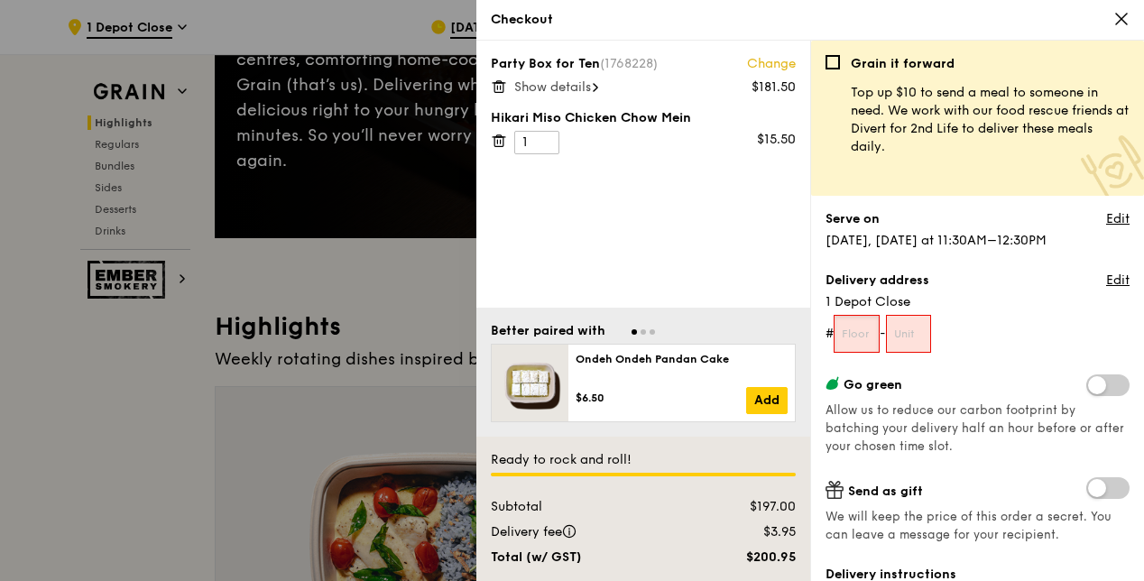
click at [857, 333] on input "text" at bounding box center [857, 334] width 46 height 38
type input "01"
click at [915, 331] on input "text" at bounding box center [909, 334] width 46 height 38
click at [985, 319] on form "# 01 - 01" at bounding box center [978, 334] width 304 height 38
click at [926, 337] on input "01" at bounding box center [909, 334] width 46 height 38
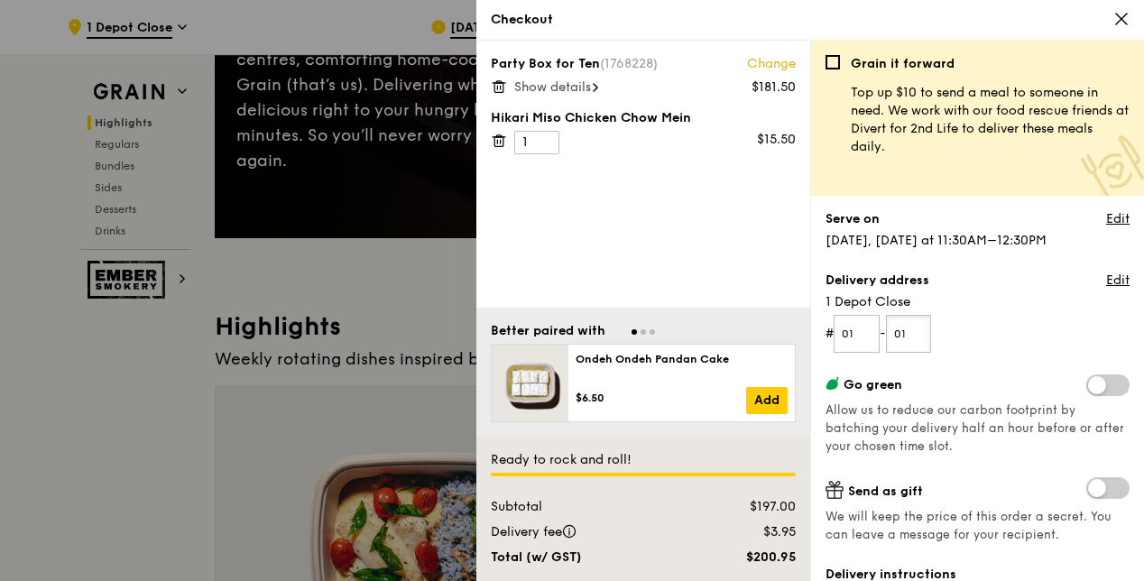
type input "0"
click at [1020, 341] on form "# 01 -" at bounding box center [978, 334] width 304 height 38
click at [929, 333] on input "text" at bounding box center [909, 334] width 46 height 38
type input "01"
click at [1014, 338] on form "# 01 - 01" at bounding box center [978, 334] width 304 height 38
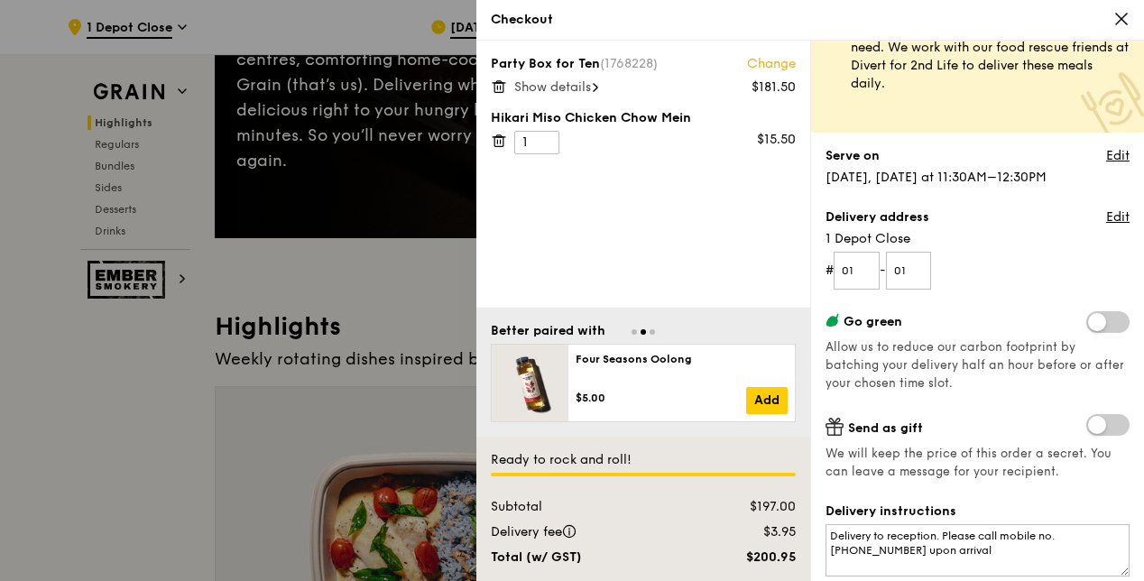
scroll to position [90, 0]
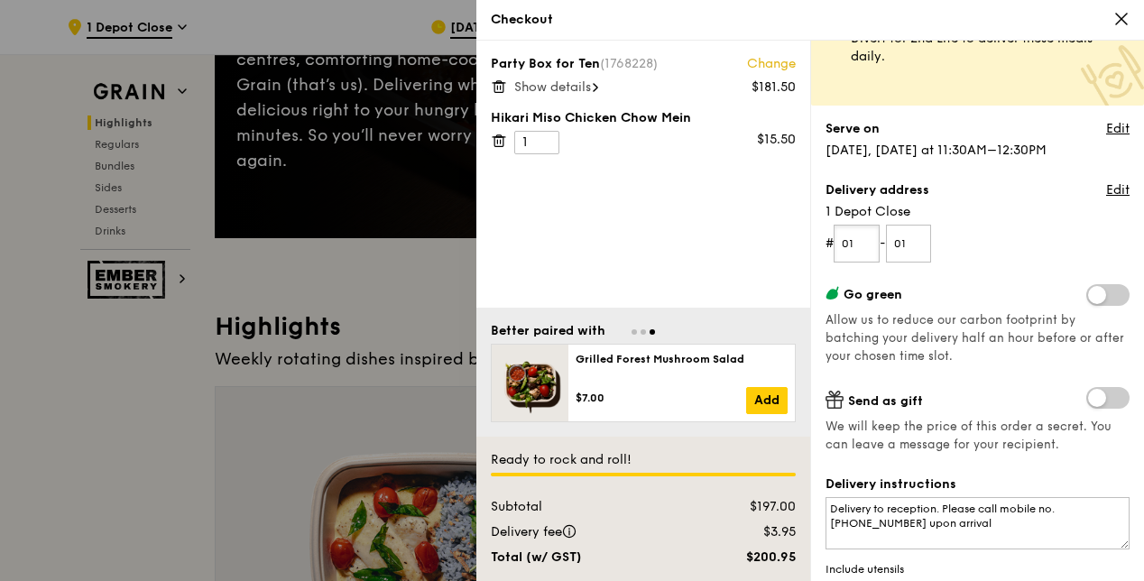
click at [861, 243] on input "01" at bounding box center [857, 244] width 46 height 38
type input "02"
click at [1018, 258] on form "# 02 - 01" at bounding box center [978, 244] width 304 height 38
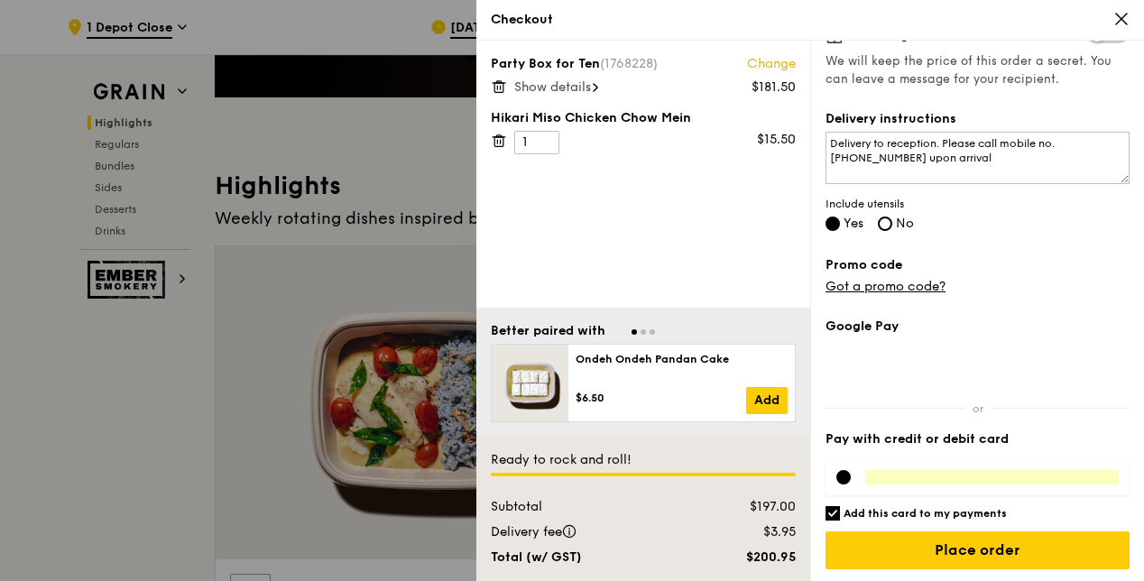
scroll to position [451, 0]
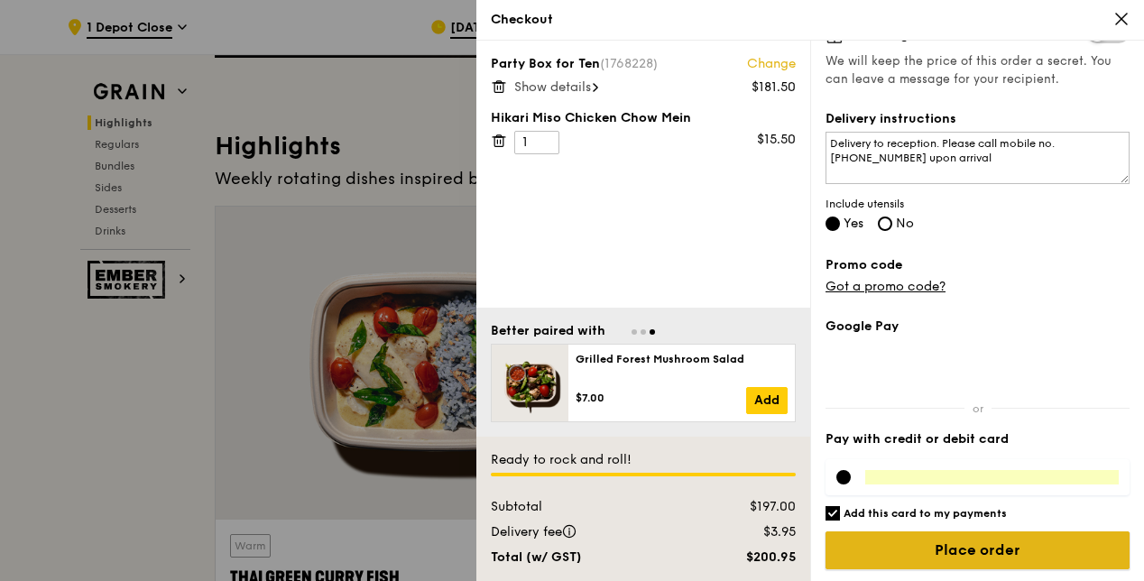
click at [980, 542] on input "Place order" at bounding box center [978, 550] width 304 height 38
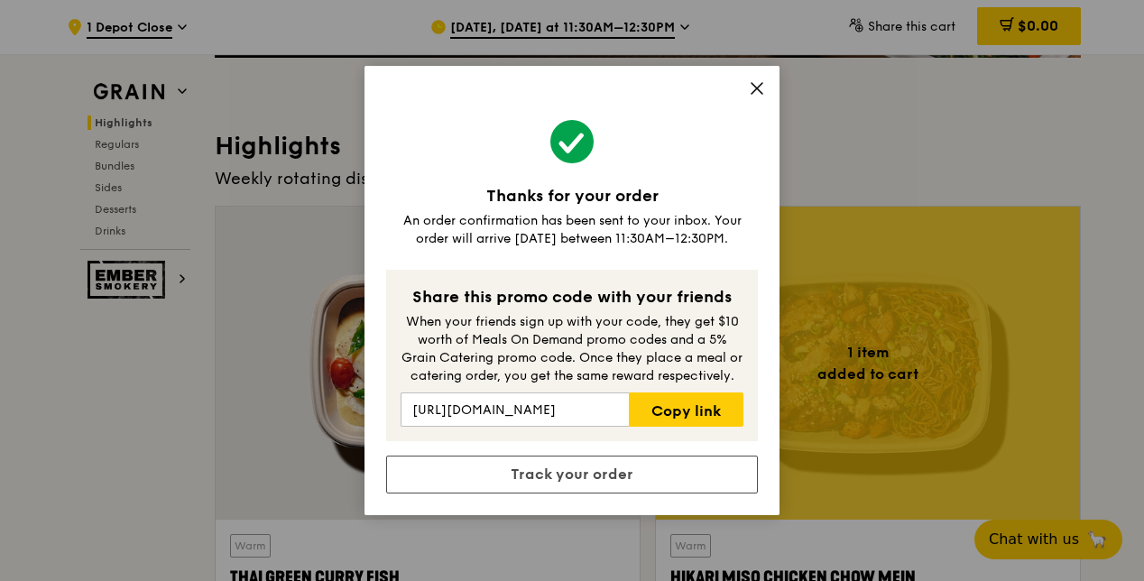
click at [567, 334] on div "When your friends sign up with your code, they get $10 worth of Meals On Demand…" at bounding box center [572, 349] width 343 height 72
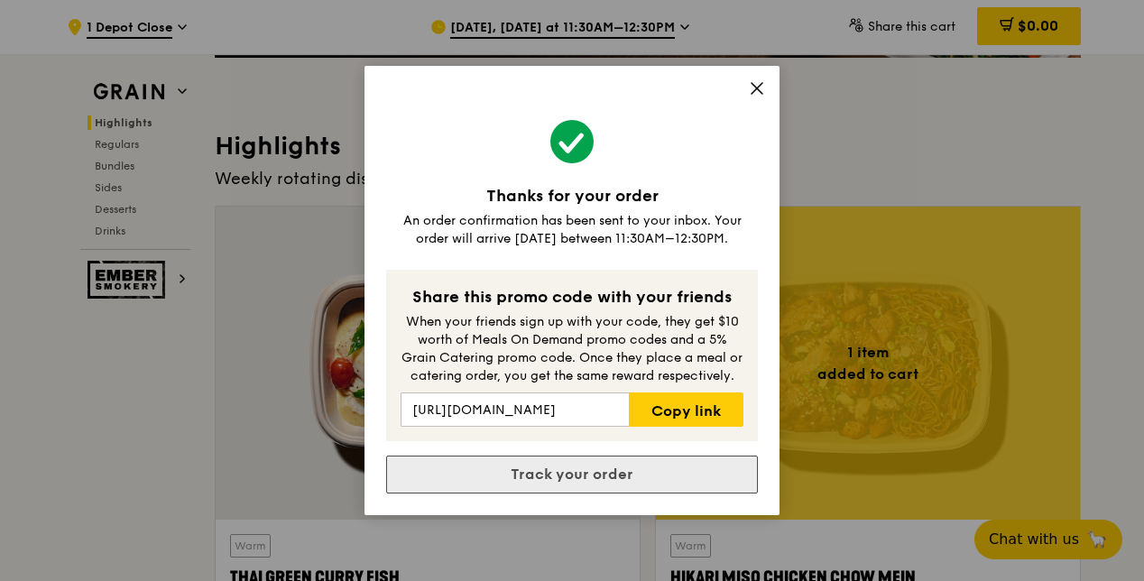
click at [679, 473] on link "Track your order" at bounding box center [572, 475] width 372 height 38
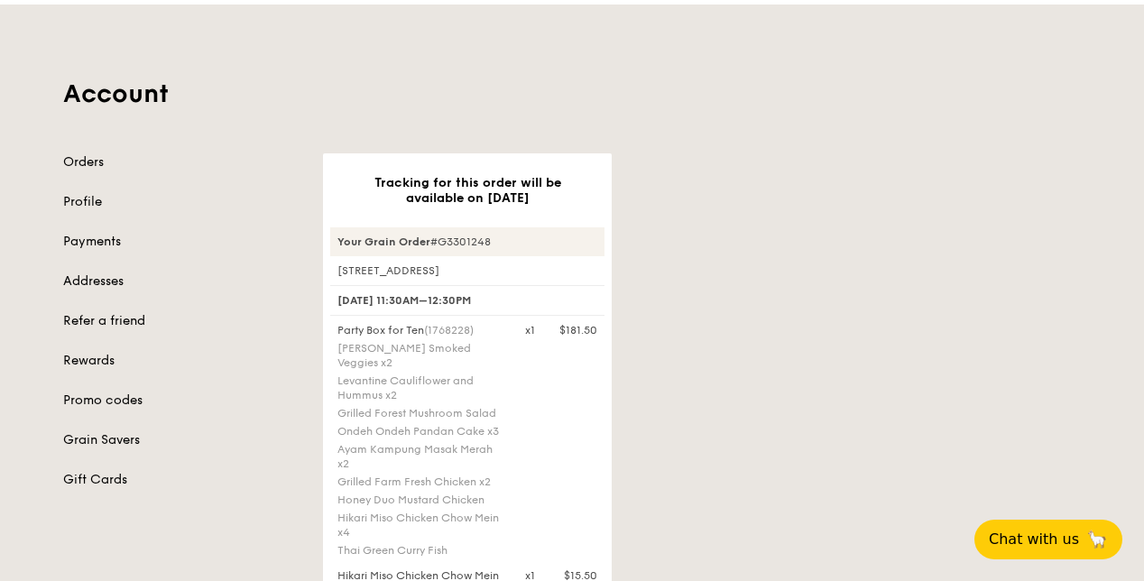
scroll to position [90, 0]
